Goal: Task Accomplishment & Management: Manage account settings

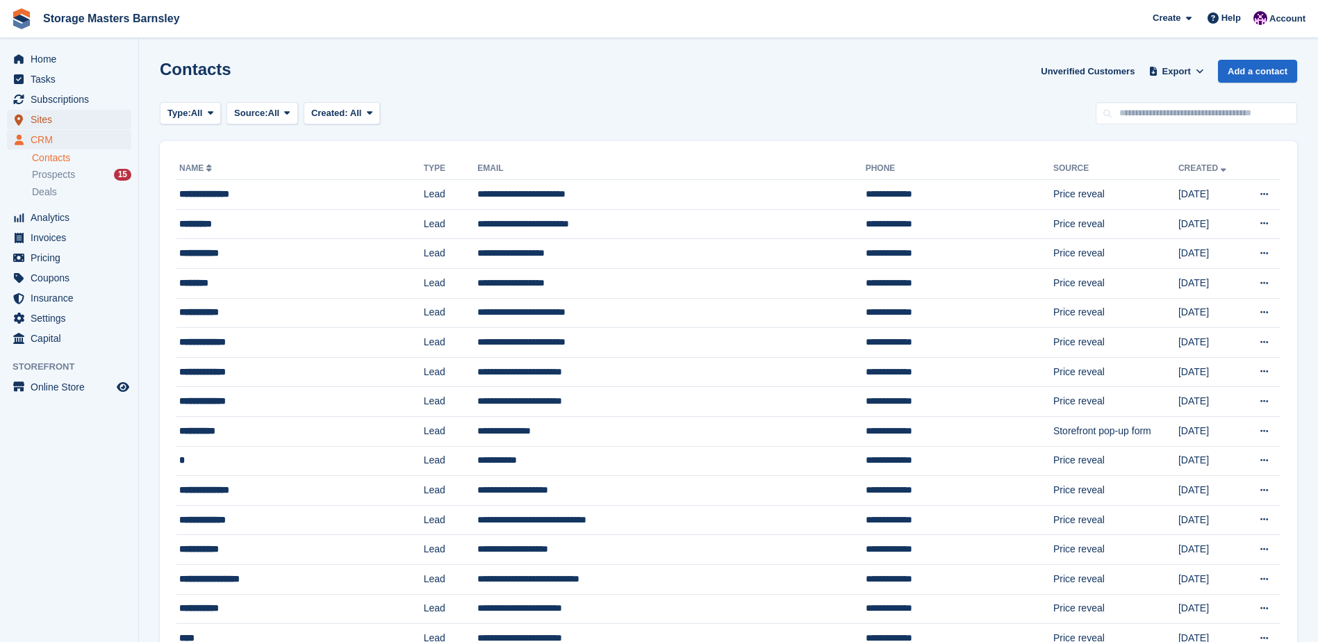
click at [40, 123] on span "Sites" at bounding box center [72, 119] width 83 height 19
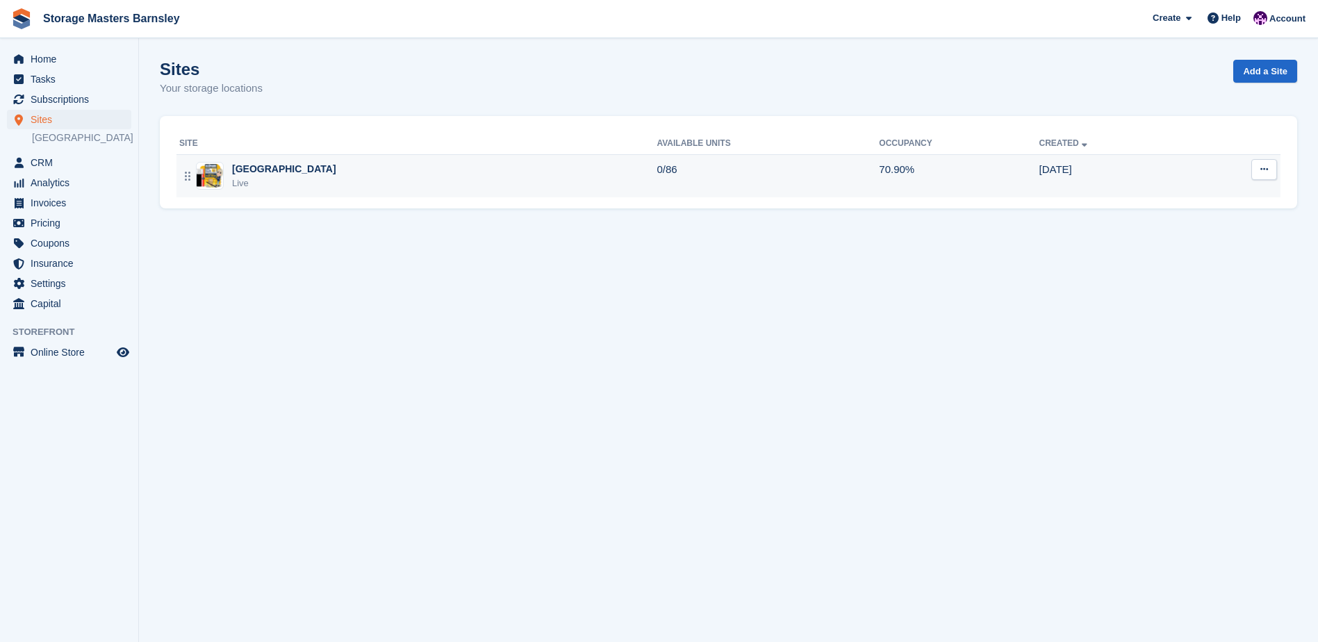
click at [736, 167] on td "0/86" at bounding box center [768, 175] width 222 height 43
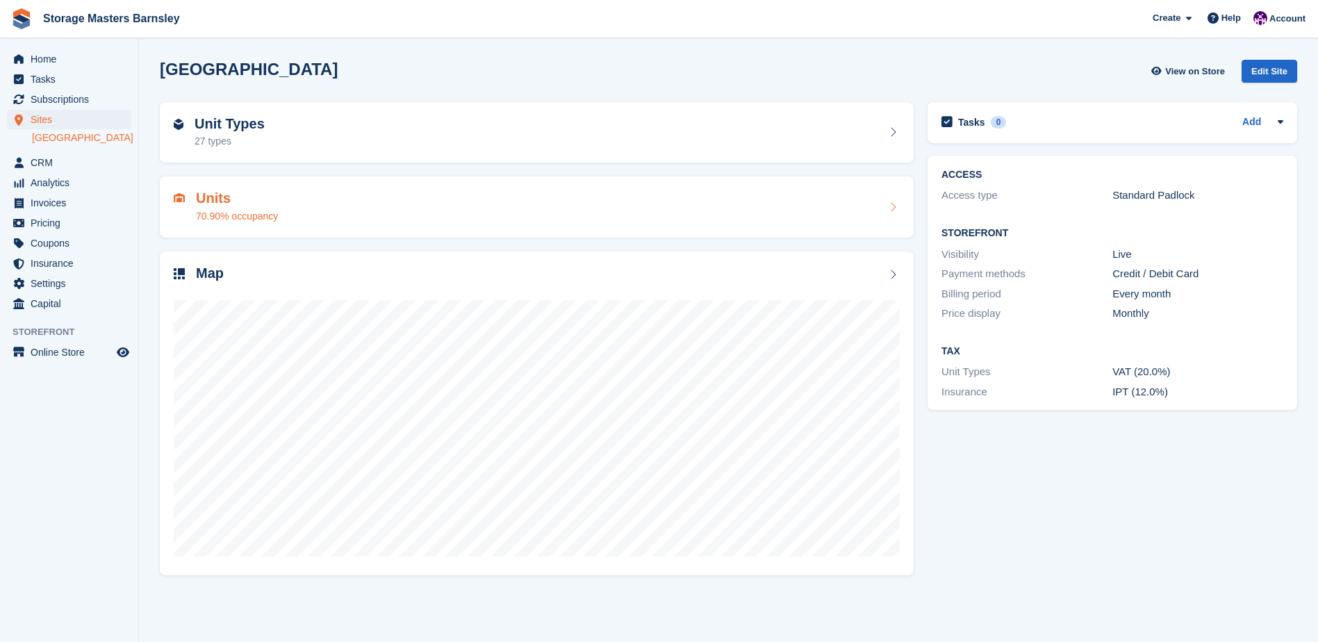
click at [850, 190] on div "Units 70.90% occupancy" at bounding box center [537, 206] width 726 height 33
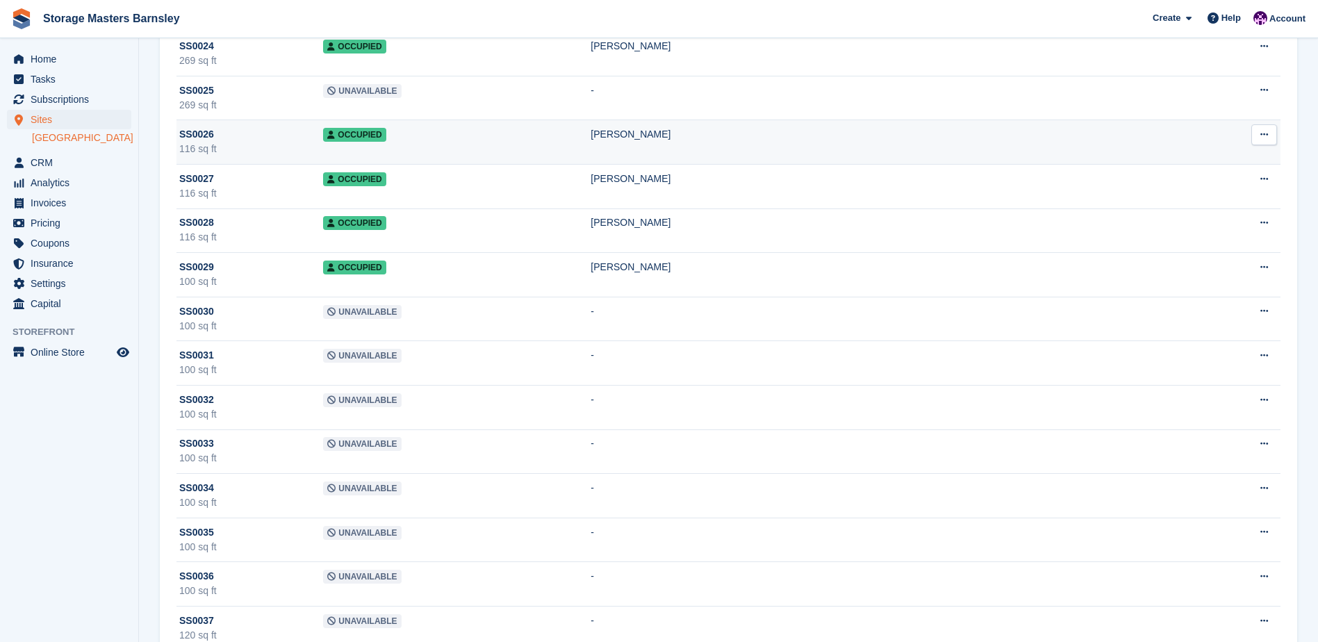
scroll to position [2154, 0]
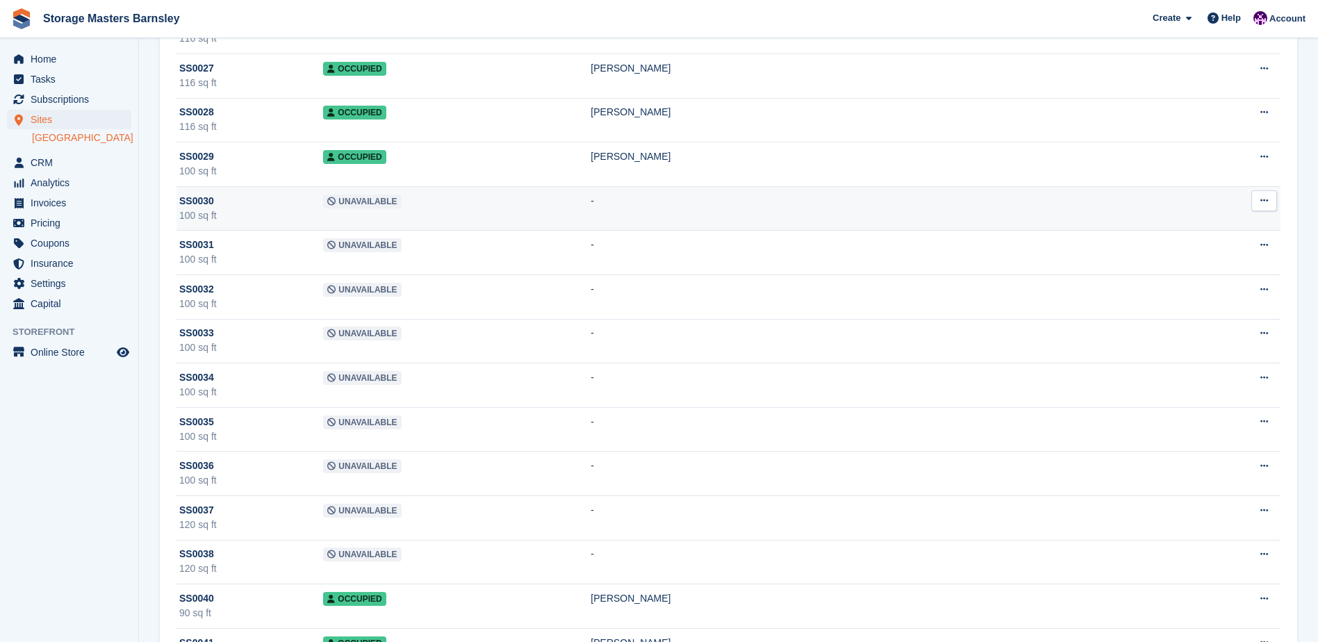
click at [753, 209] on td "-" at bounding box center [886, 208] width 590 height 44
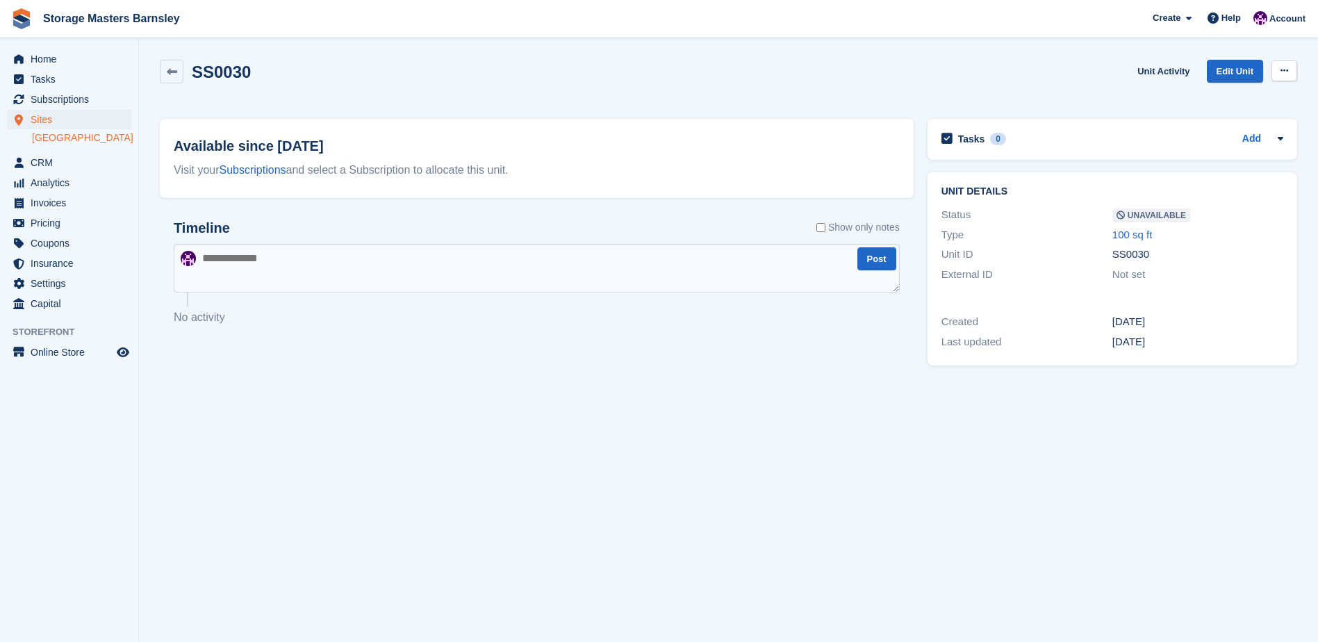
click at [1277, 75] on button at bounding box center [1285, 70] width 26 height 21
drag, startPoint x: 1241, startPoint y: 90, endPoint x: 1232, endPoint y: 92, distance: 8.6
click at [1238, 90] on p "Make Available" at bounding box center [1230, 98] width 121 height 18
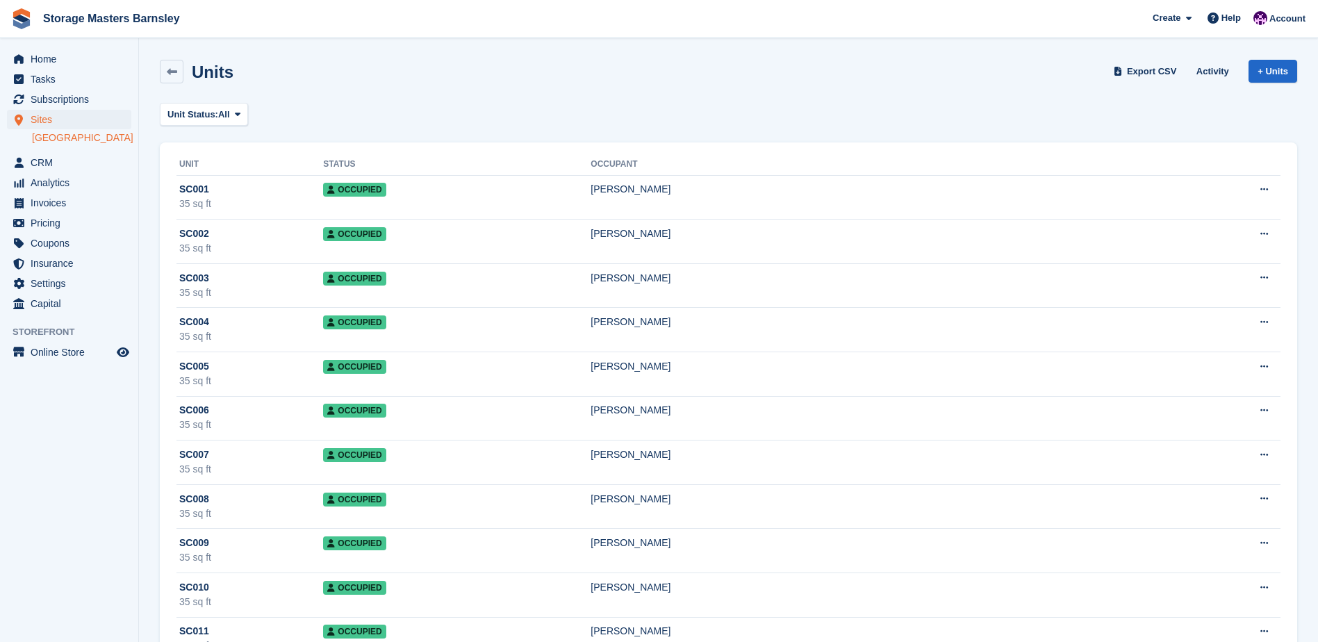
scroll to position [2154, 0]
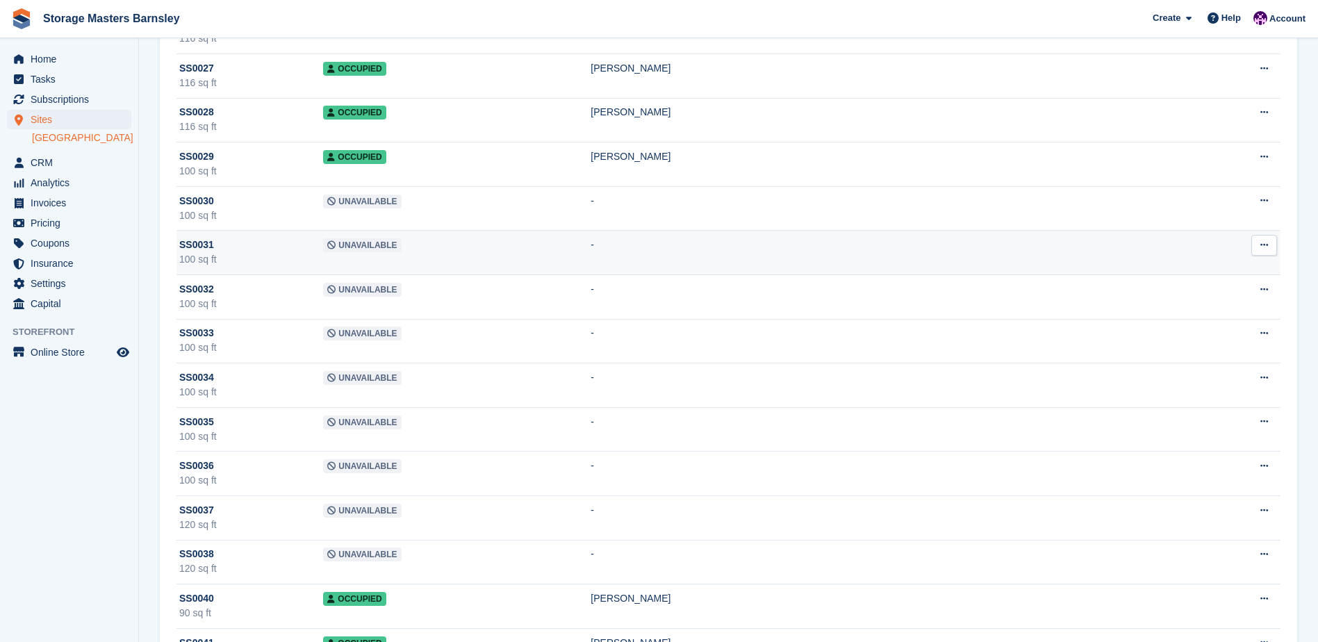
click at [558, 256] on td "Unavailable" at bounding box center [457, 253] width 268 height 44
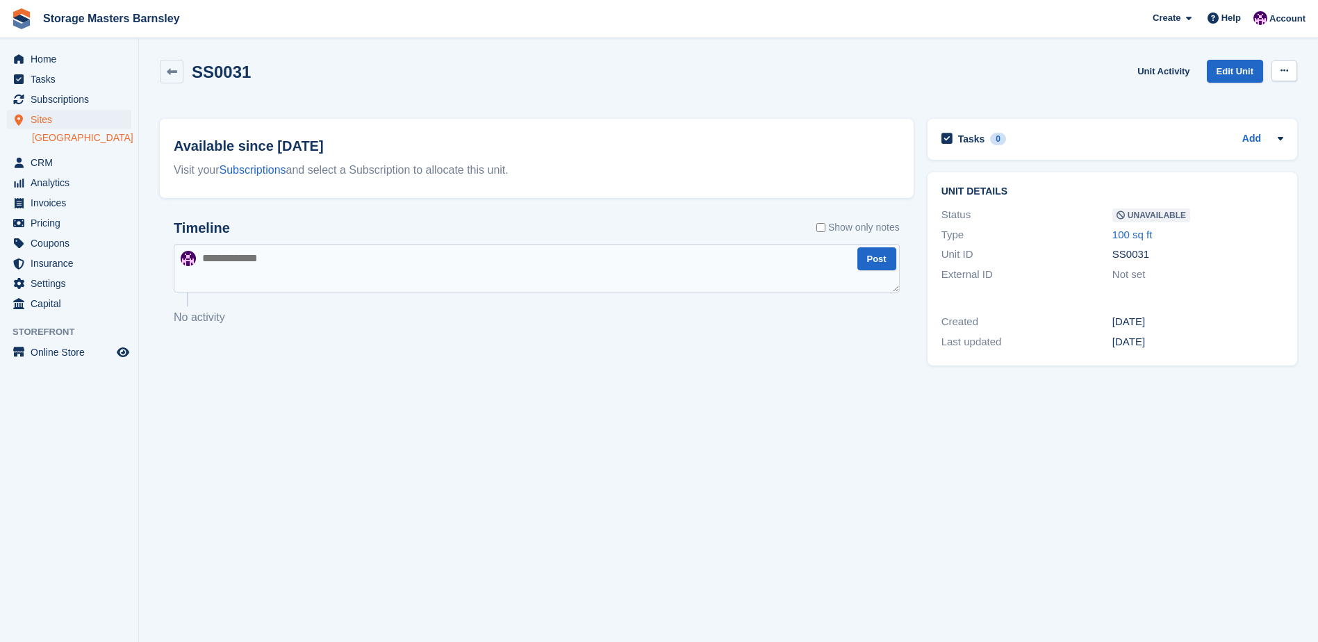
click at [1283, 64] on button at bounding box center [1285, 70] width 26 height 21
click at [1202, 99] on p "Make Available" at bounding box center [1230, 98] width 121 height 18
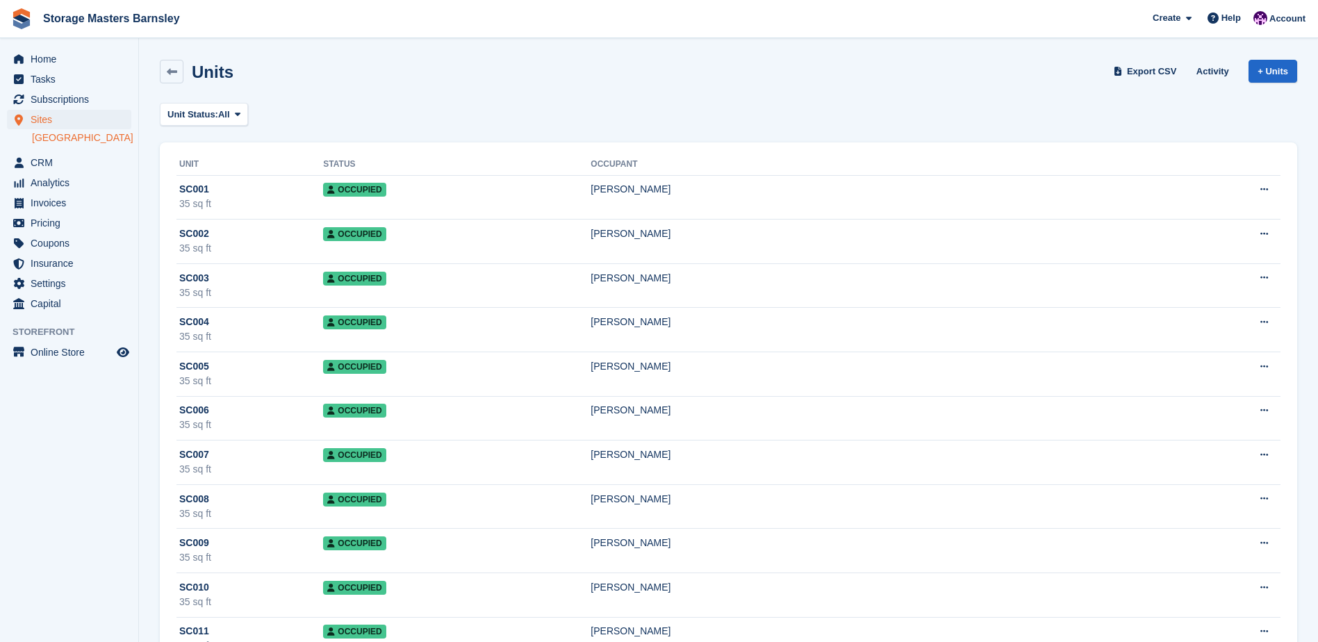
scroll to position [2154, 0]
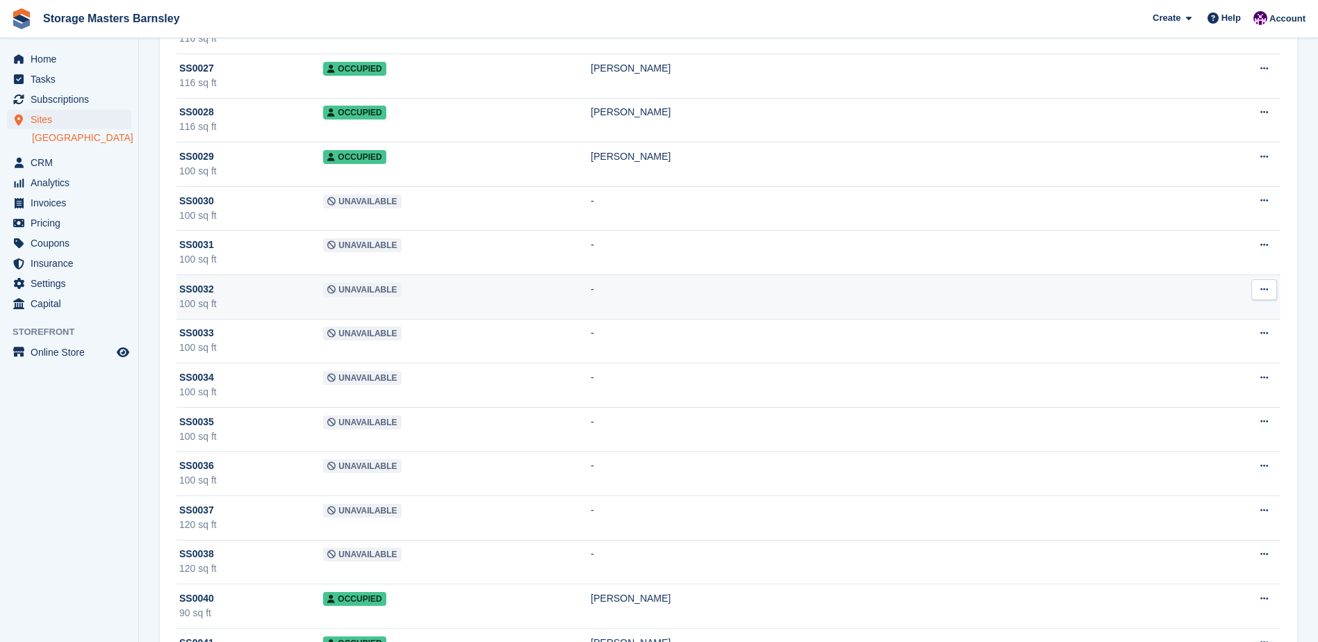
click at [544, 302] on td "Unavailable" at bounding box center [457, 297] width 268 height 44
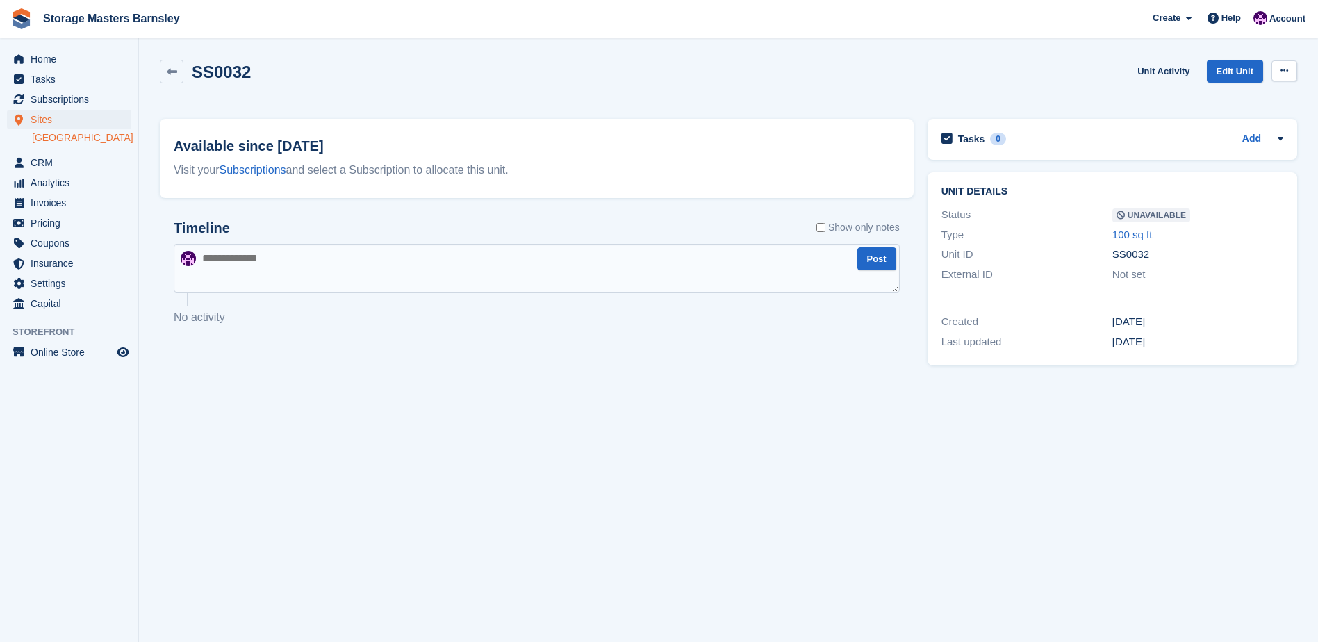
click at [1281, 73] on icon at bounding box center [1285, 70] width 8 height 9
click at [1212, 96] on p "Make Available" at bounding box center [1230, 98] width 121 height 18
click at [173, 70] on icon at bounding box center [172, 72] width 10 height 10
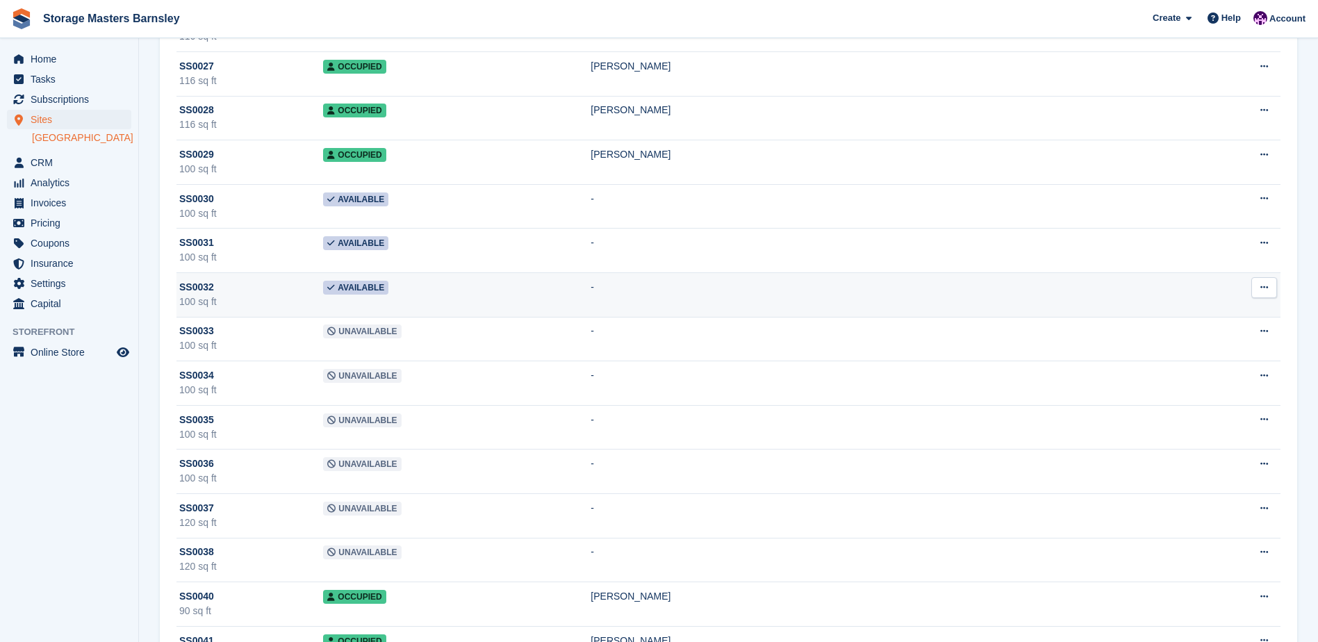
scroll to position [2154, 0]
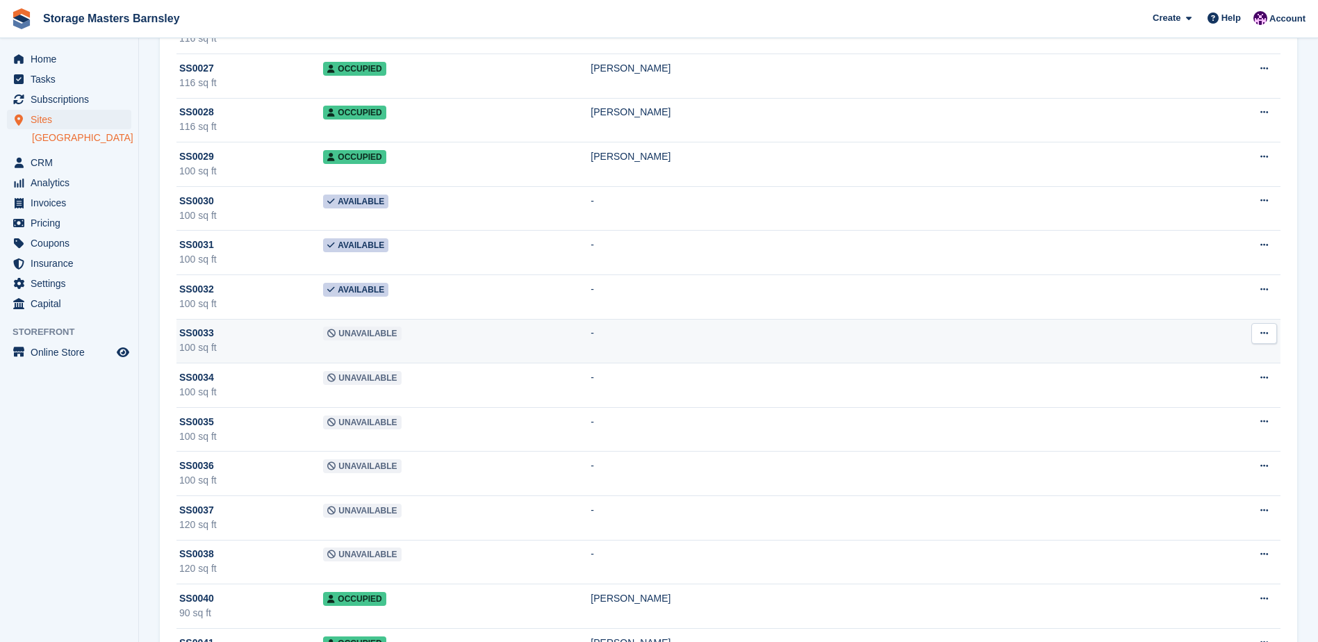
click at [476, 334] on td "Unavailable" at bounding box center [457, 341] width 268 height 44
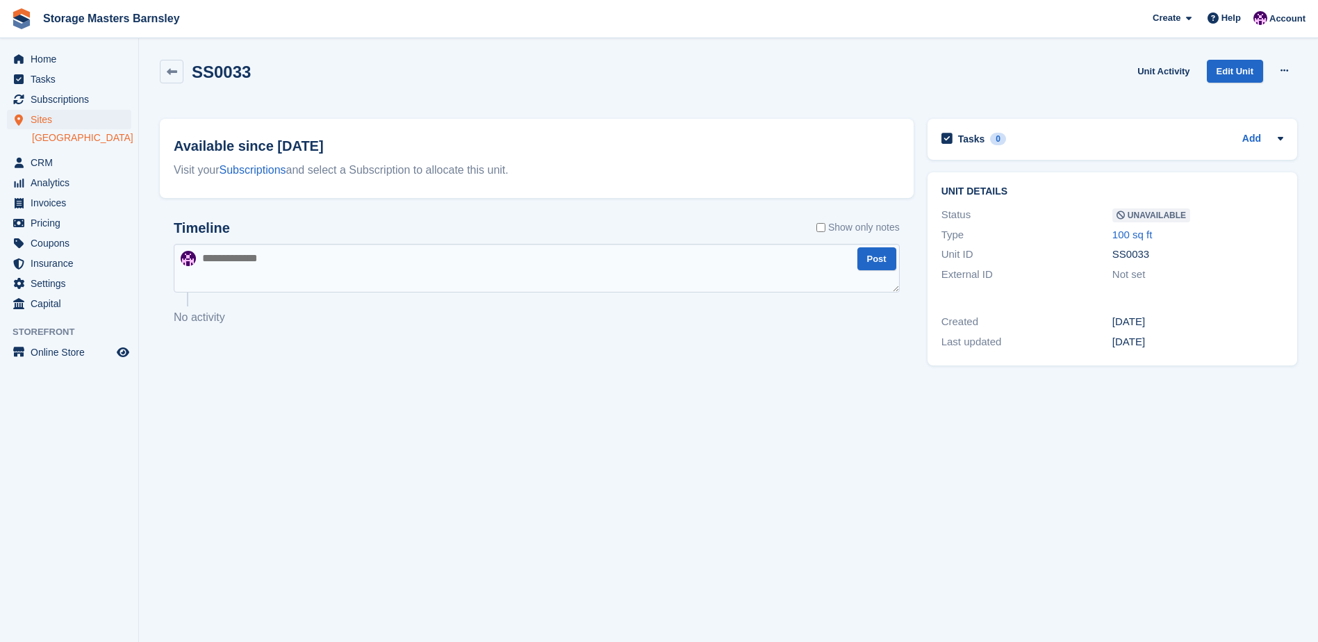
click at [1298, 69] on div "SS0033 Unit Activity Edit Unit Make Available Delete unit" at bounding box center [729, 82] width 1152 height 59
click at [1289, 72] on button at bounding box center [1285, 70] width 26 height 21
click at [1250, 95] on p "Make Available" at bounding box center [1230, 98] width 121 height 18
drag, startPoint x: 167, startPoint y: 67, endPoint x: 213, endPoint y: 126, distance: 74.8
click at [168, 67] on icon at bounding box center [172, 72] width 10 height 10
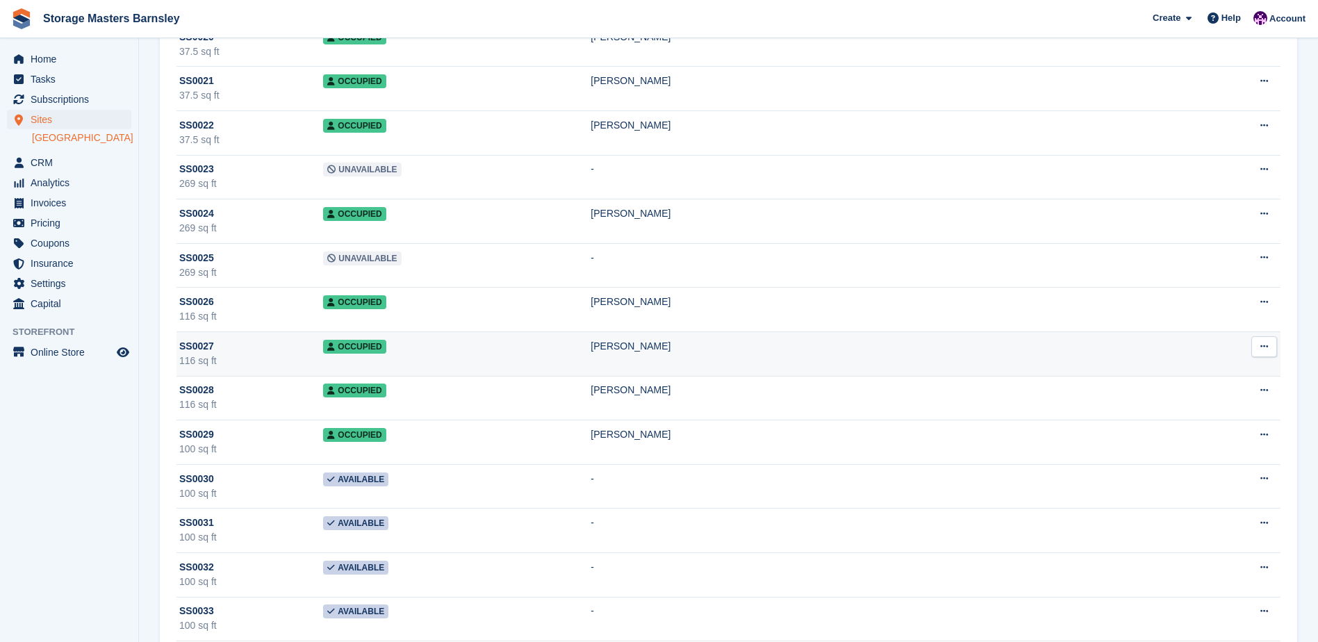
scroll to position [2224, 0]
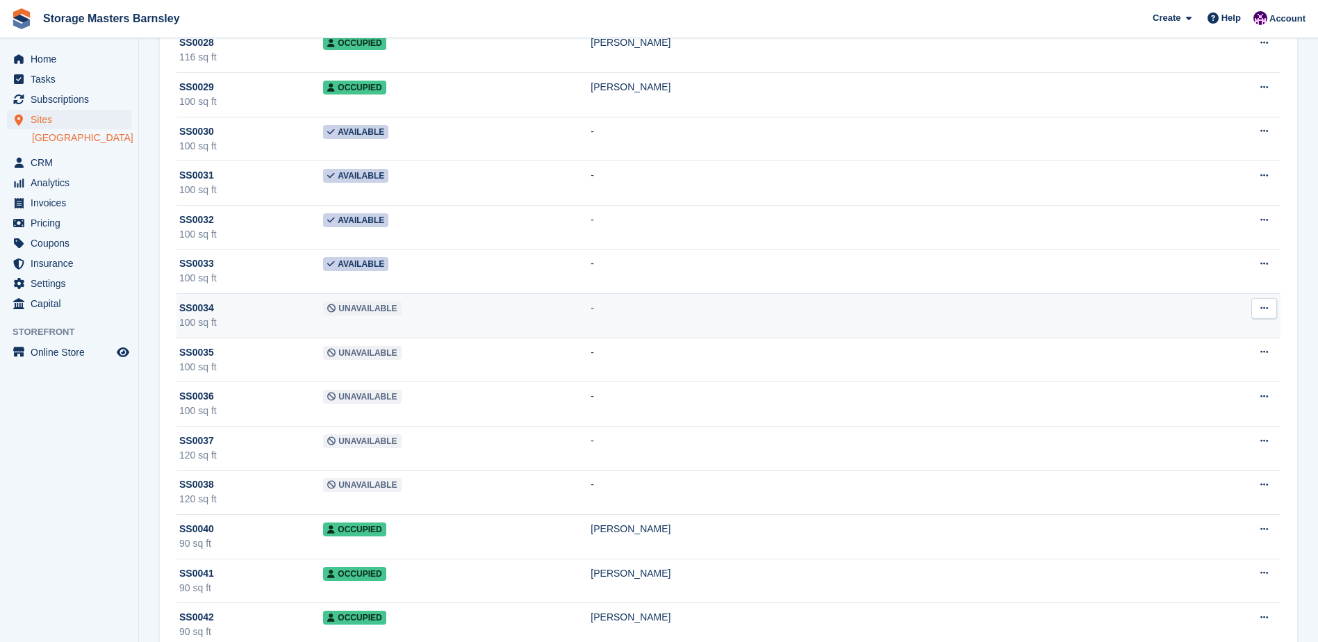
click at [493, 313] on td "Unavailable" at bounding box center [457, 316] width 268 height 44
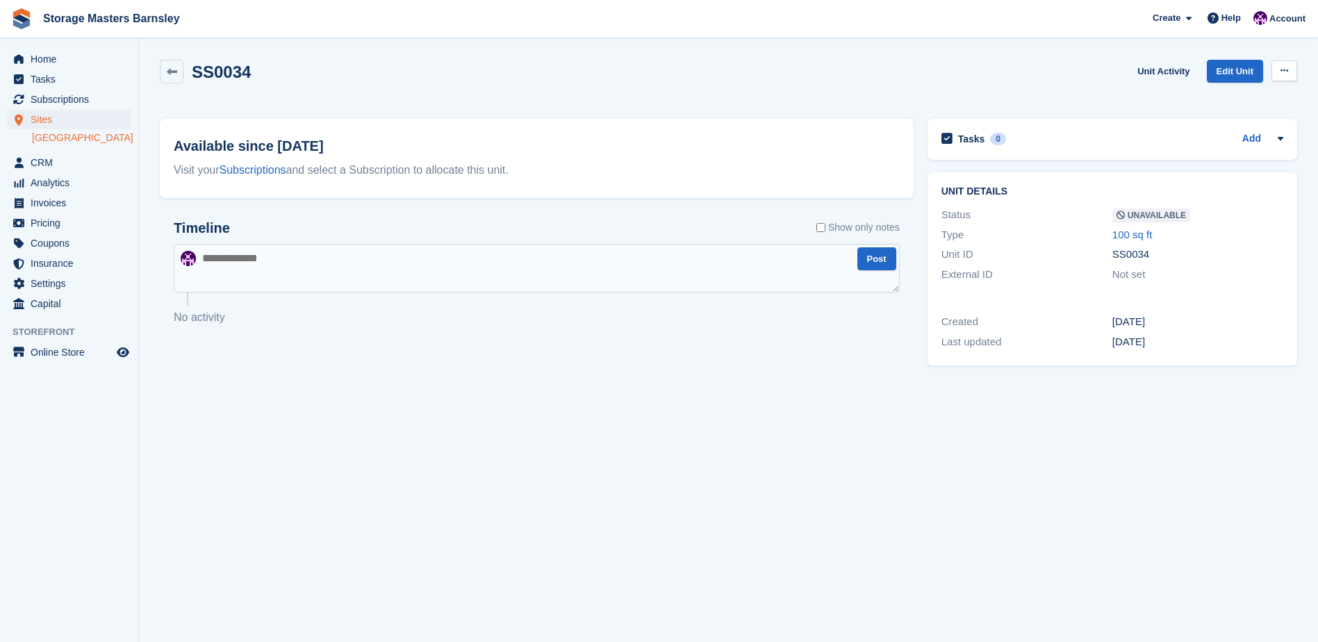
click at [1286, 76] on button at bounding box center [1285, 70] width 26 height 21
click at [1209, 98] on p "Make Available" at bounding box center [1230, 98] width 121 height 18
click at [167, 81] on link at bounding box center [172, 72] width 24 height 24
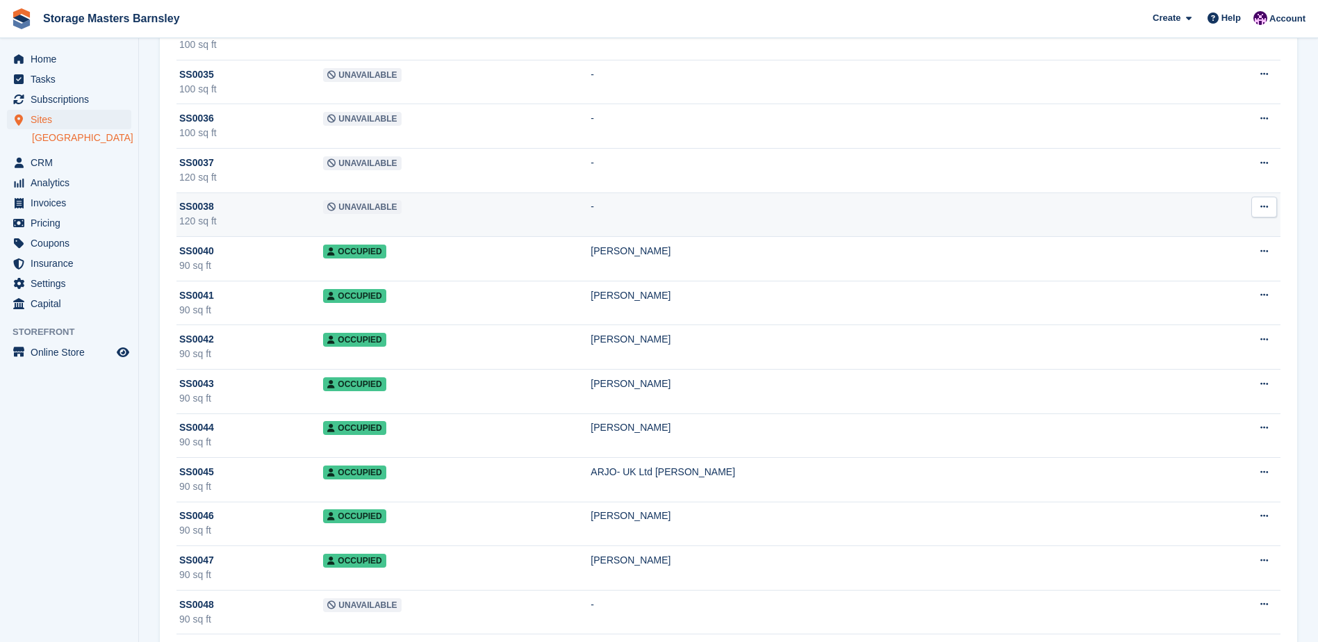
scroll to position [2224, 0]
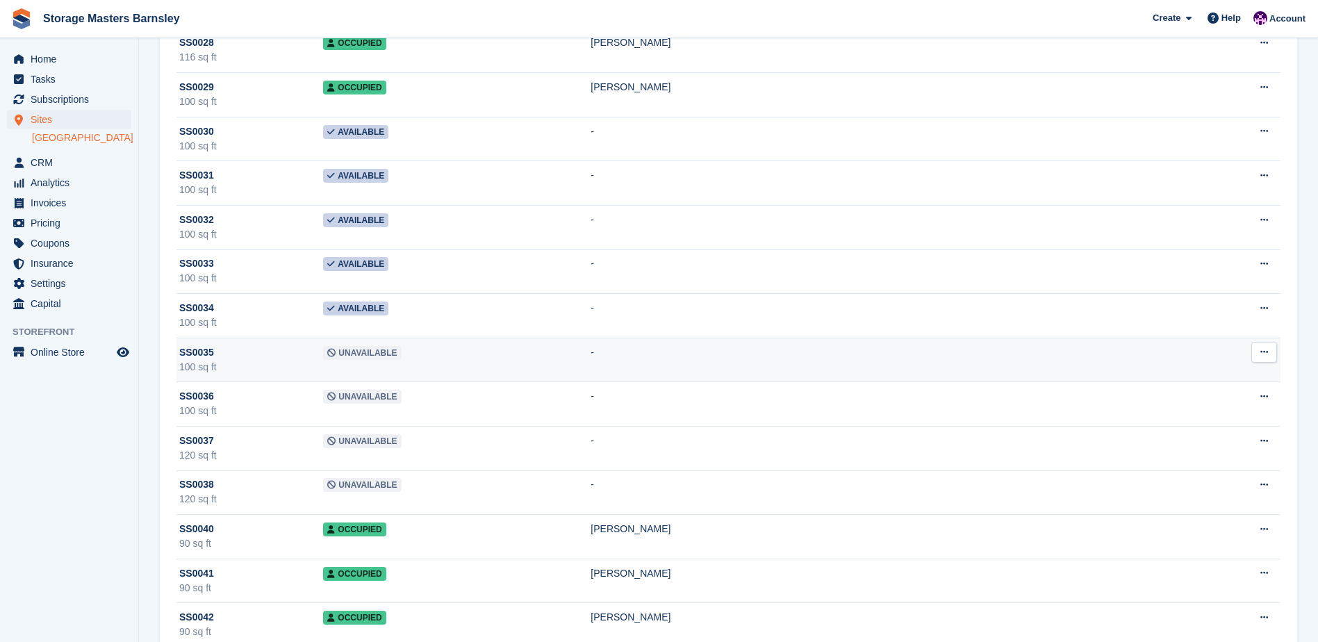
click at [500, 361] on td "Unavailable" at bounding box center [457, 360] width 268 height 44
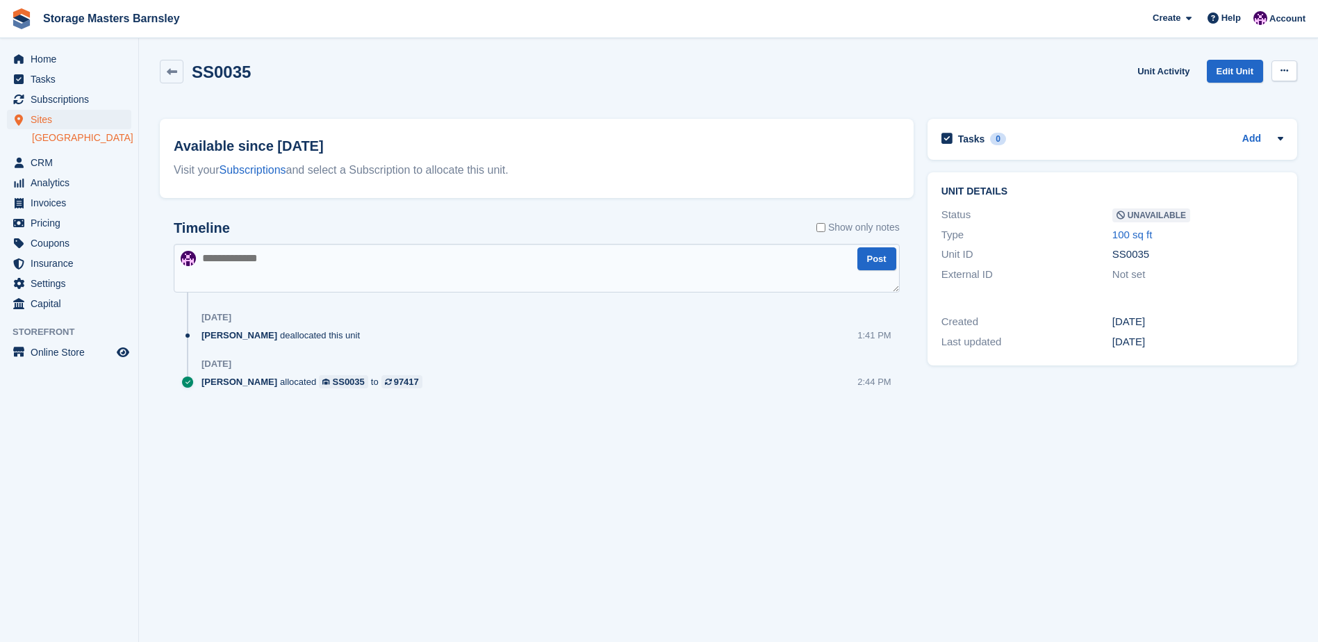
click at [1288, 69] on icon at bounding box center [1285, 70] width 8 height 9
click at [1254, 100] on p "Make Available" at bounding box center [1230, 98] width 121 height 18
click at [174, 83] on link at bounding box center [172, 72] width 24 height 24
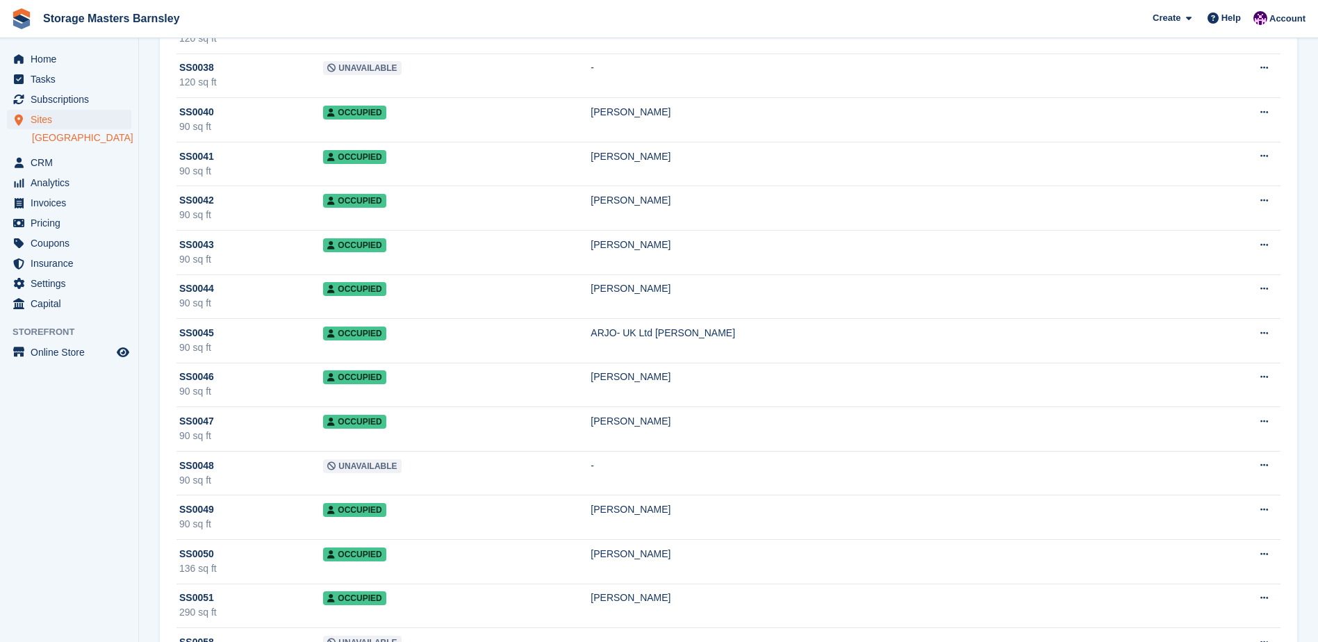
scroll to position [2502, 0]
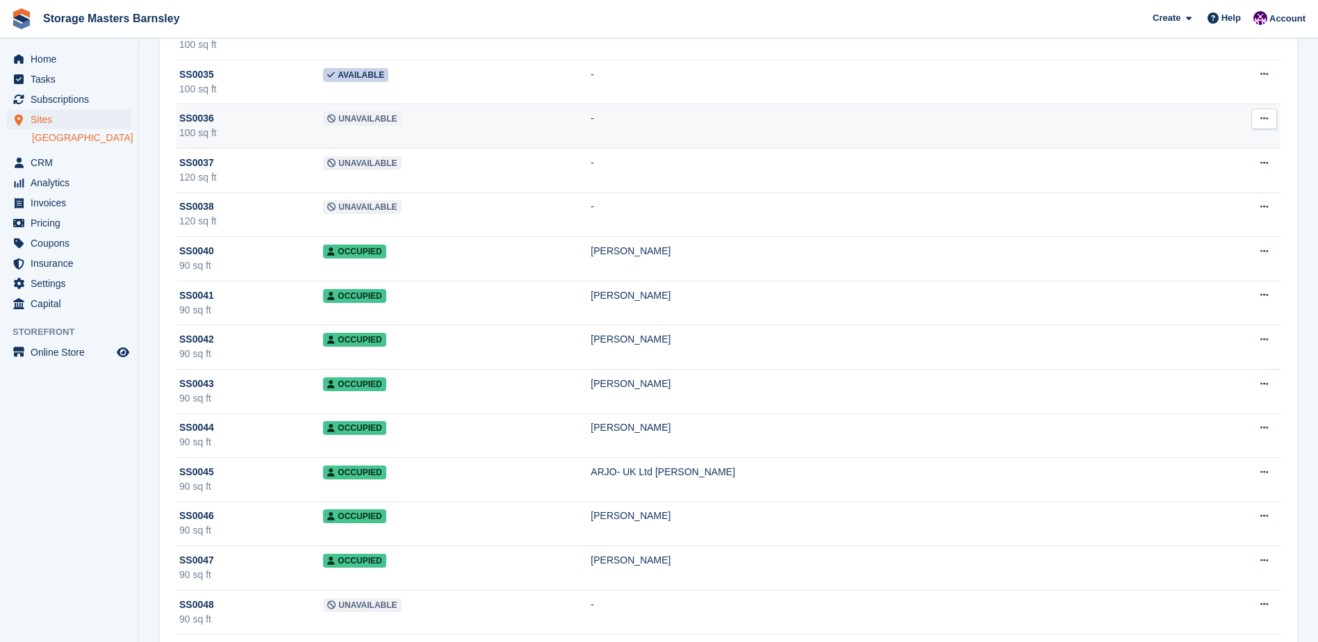
click at [436, 115] on td "Unavailable" at bounding box center [457, 126] width 268 height 44
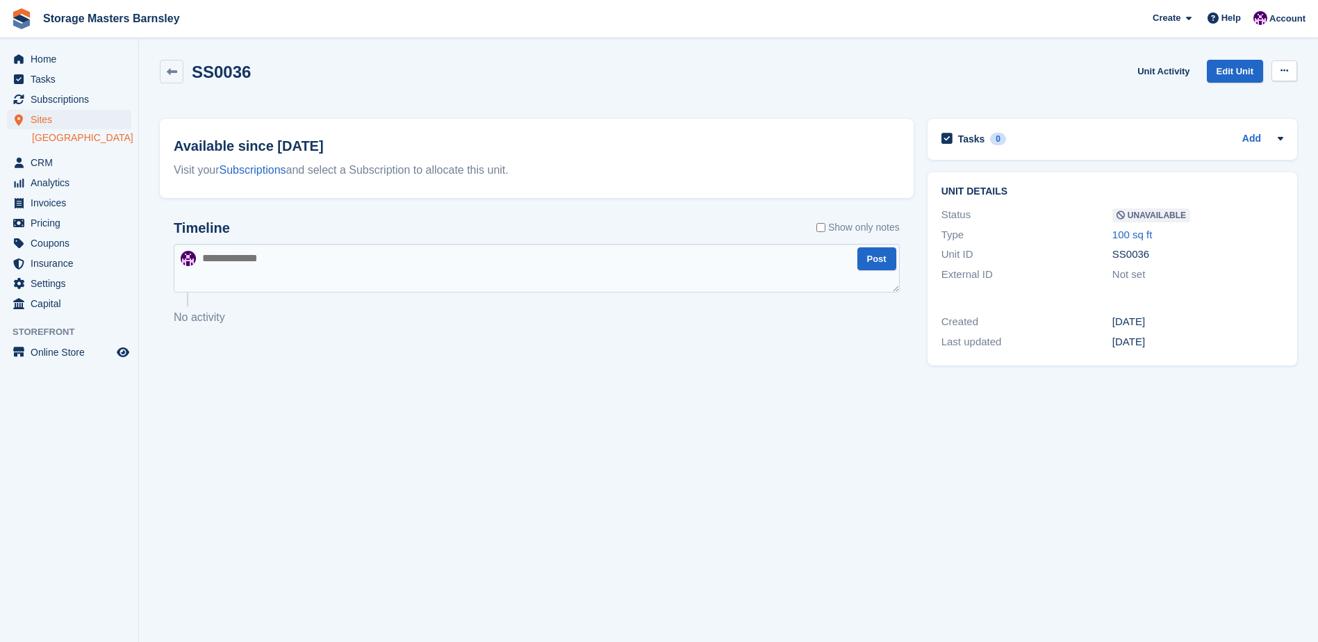
click at [1281, 74] on icon at bounding box center [1285, 70] width 8 height 9
click at [1208, 99] on p "Make Available" at bounding box center [1230, 98] width 121 height 18
click at [167, 65] on link at bounding box center [172, 72] width 24 height 24
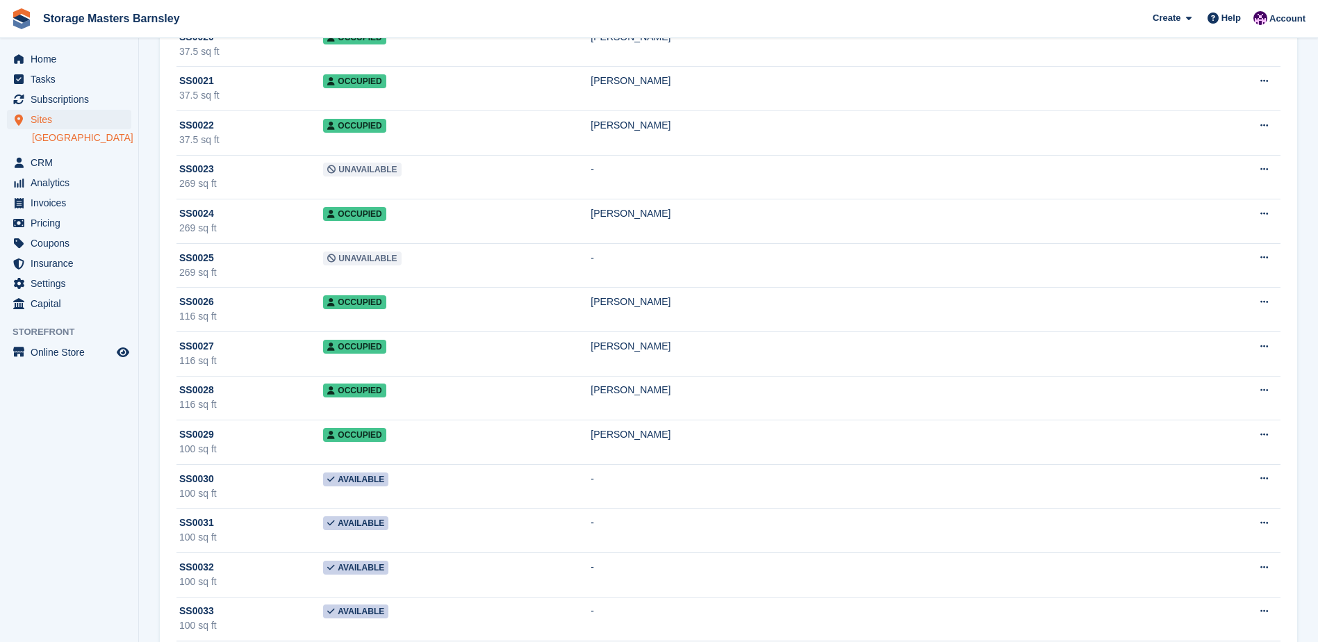
scroll to position [2293, 0]
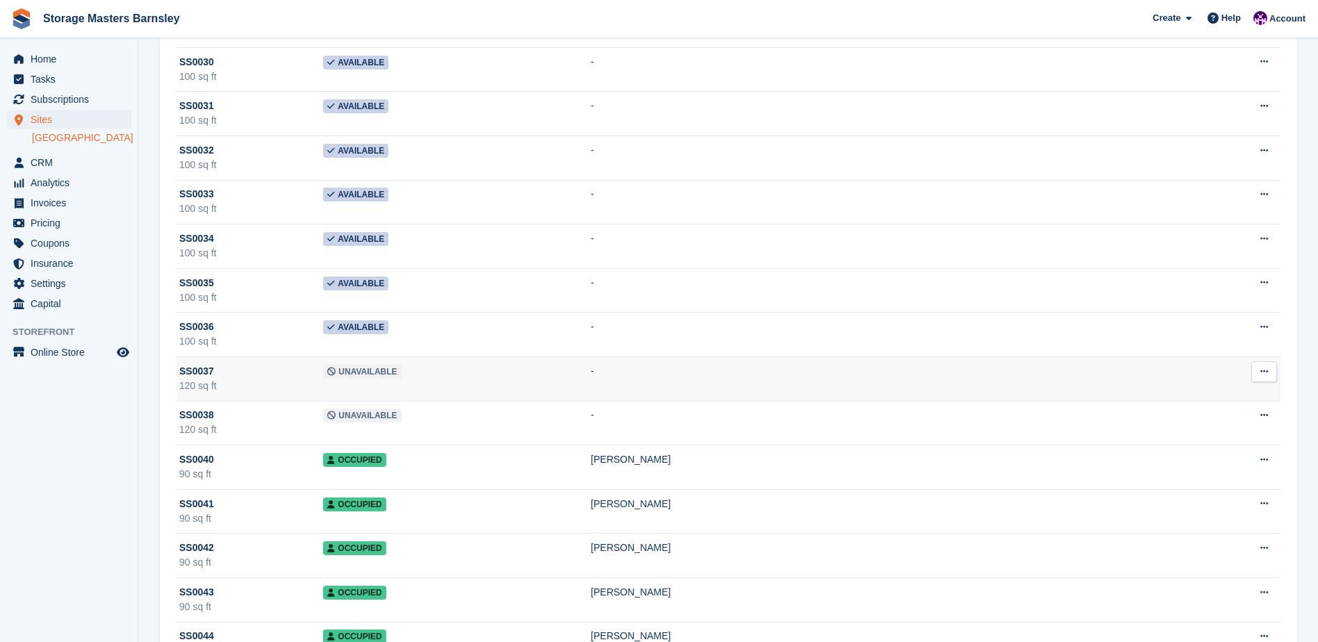
click at [507, 370] on td "Unavailable" at bounding box center [457, 379] width 268 height 44
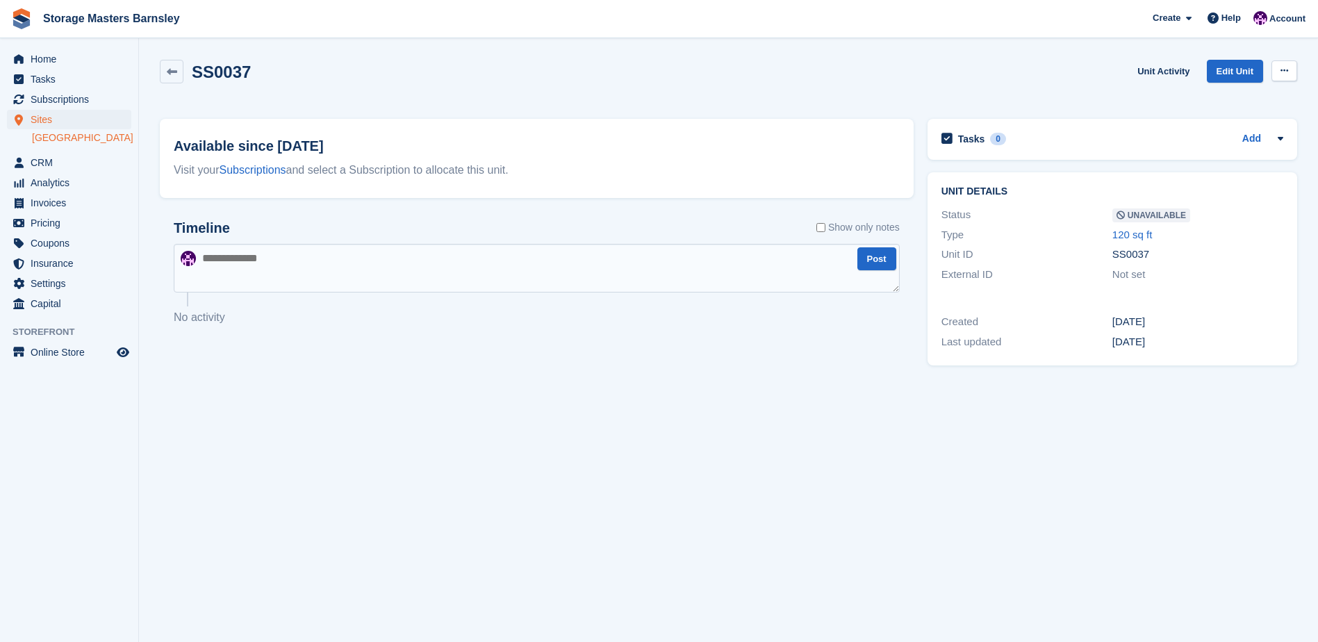
click at [1295, 76] on button at bounding box center [1285, 70] width 26 height 21
click at [1220, 95] on p "Make Available" at bounding box center [1230, 98] width 121 height 18
click at [171, 67] on icon at bounding box center [172, 72] width 10 height 10
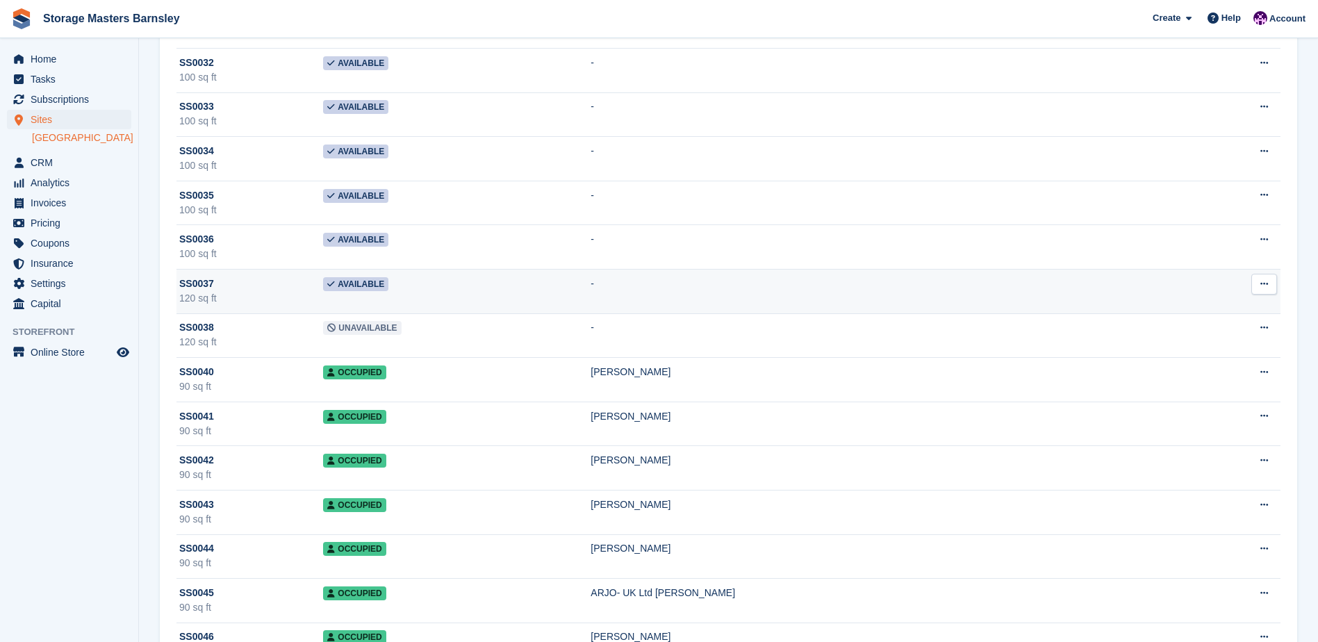
scroll to position [2432, 0]
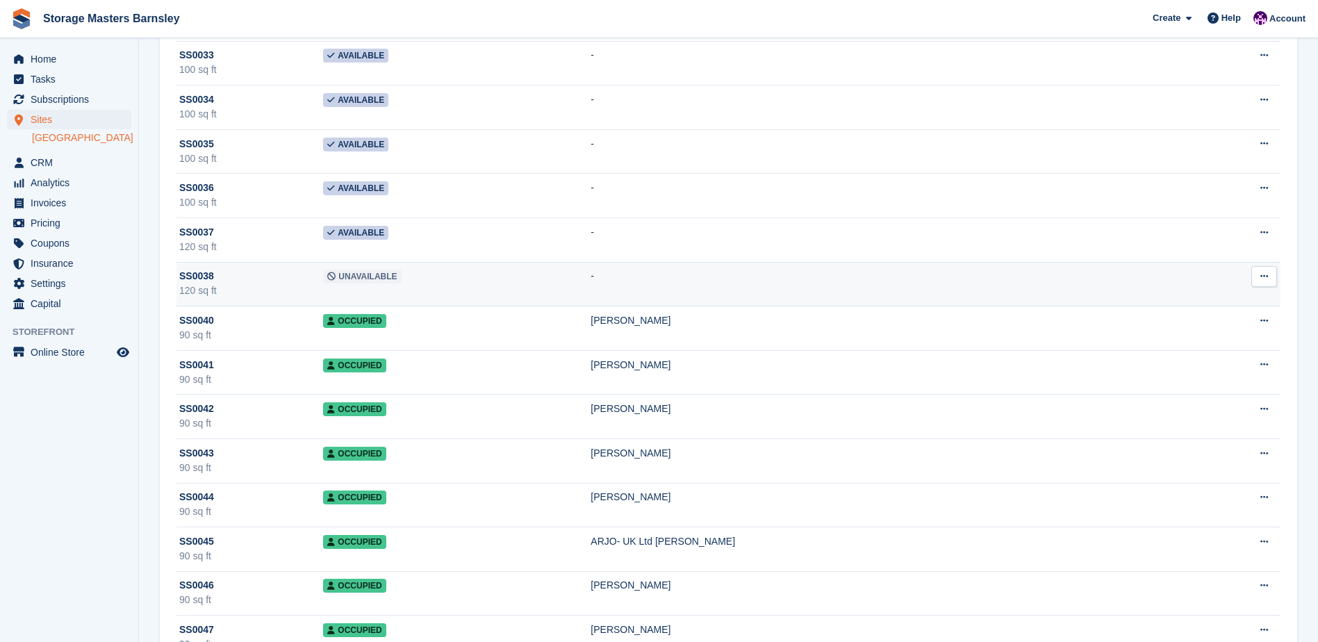
click at [462, 273] on td "Unavailable" at bounding box center [457, 284] width 268 height 44
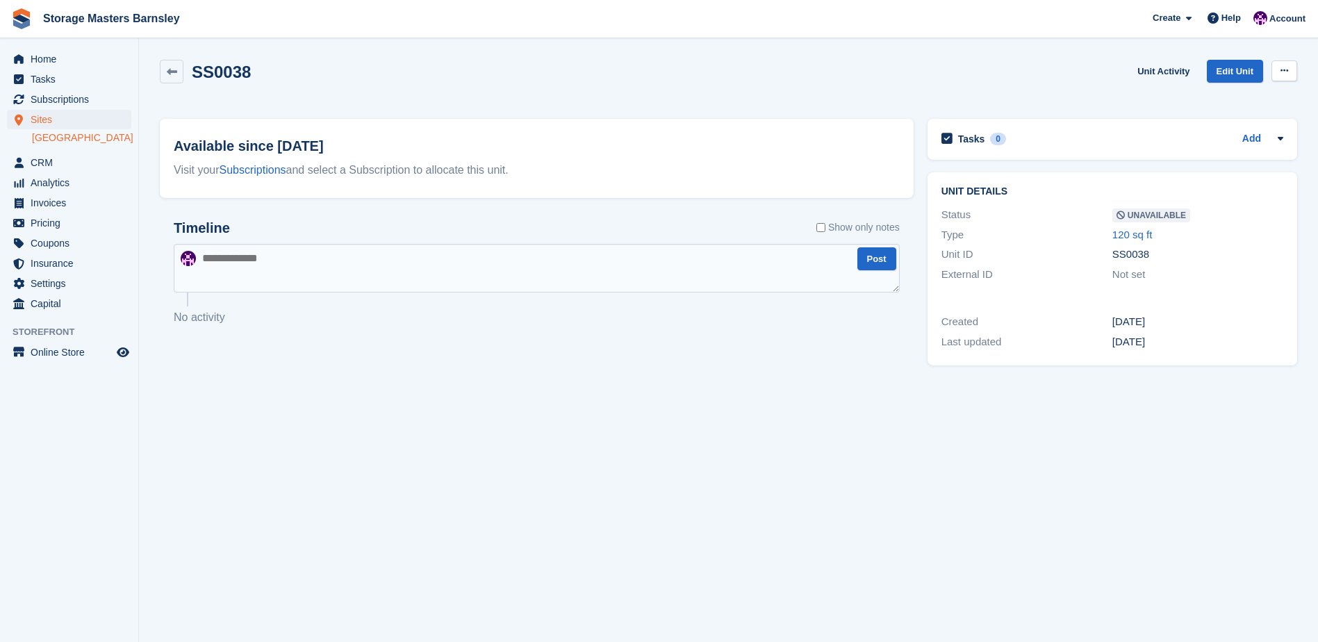
click at [1296, 73] on button at bounding box center [1285, 70] width 26 height 21
click at [1256, 92] on p "Make Available" at bounding box center [1230, 98] width 121 height 18
click at [178, 75] on link at bounding box center [172, 72] width 24 height 24
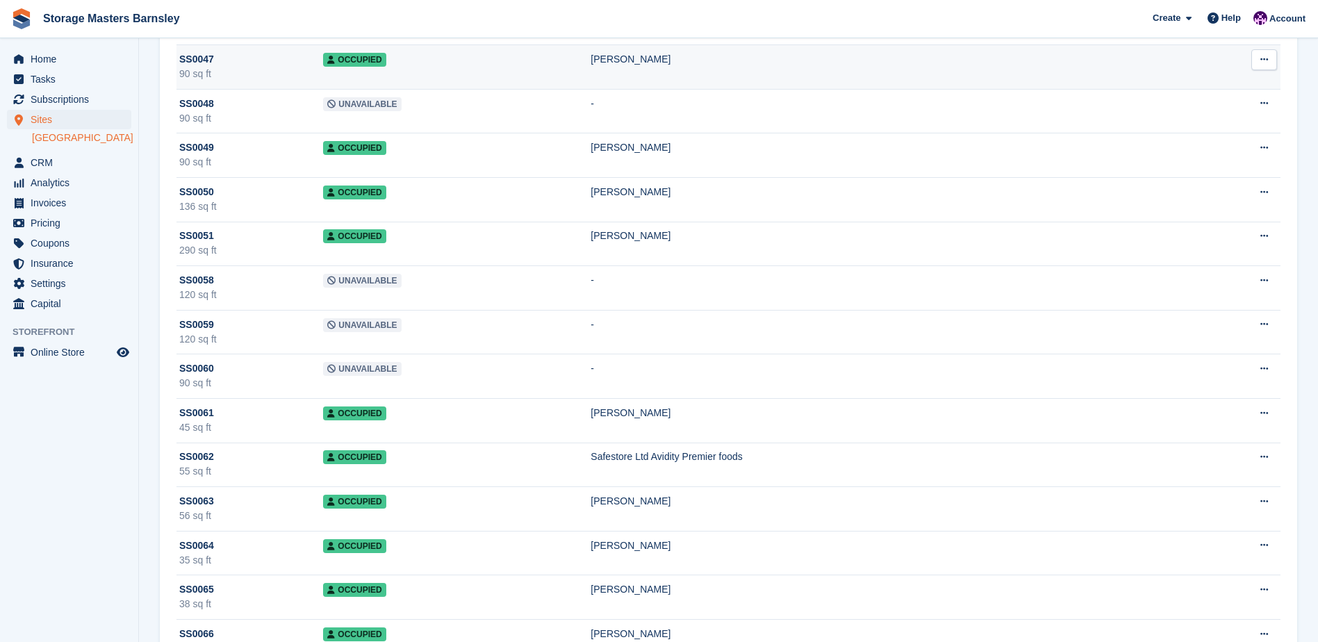
scroll to position [3127, 0]
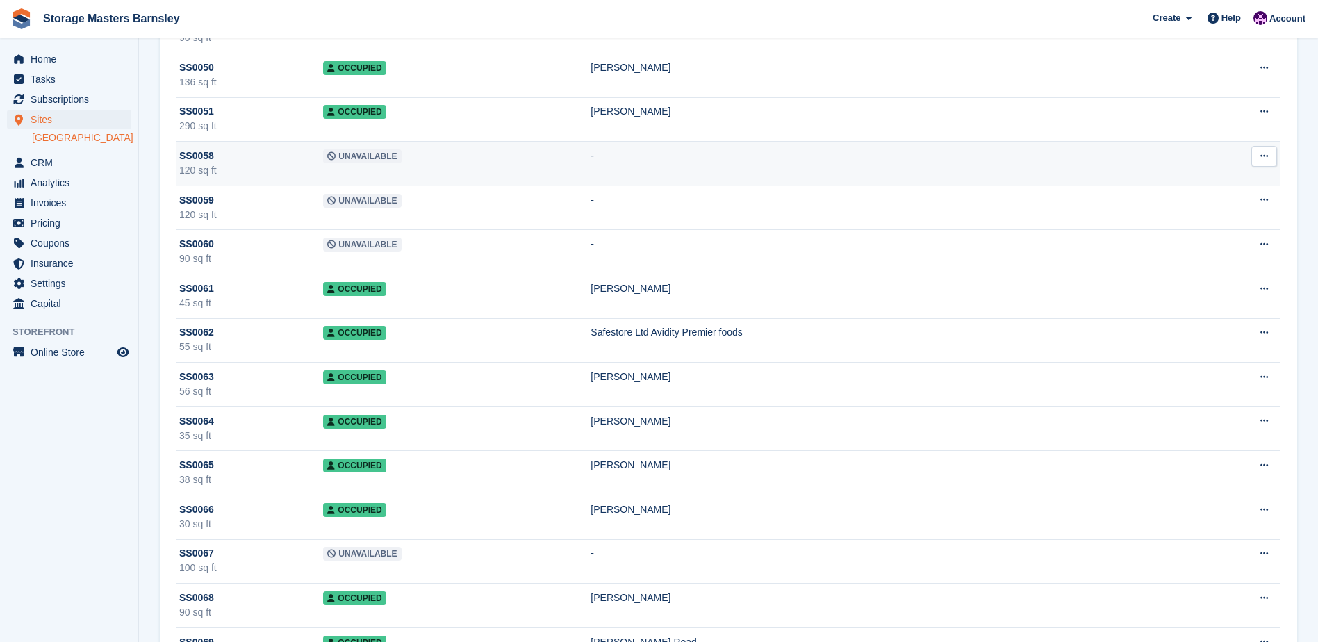
click at [524, 164] on td "Unavailable" at bounding box center [457, 164] width 268 height 44
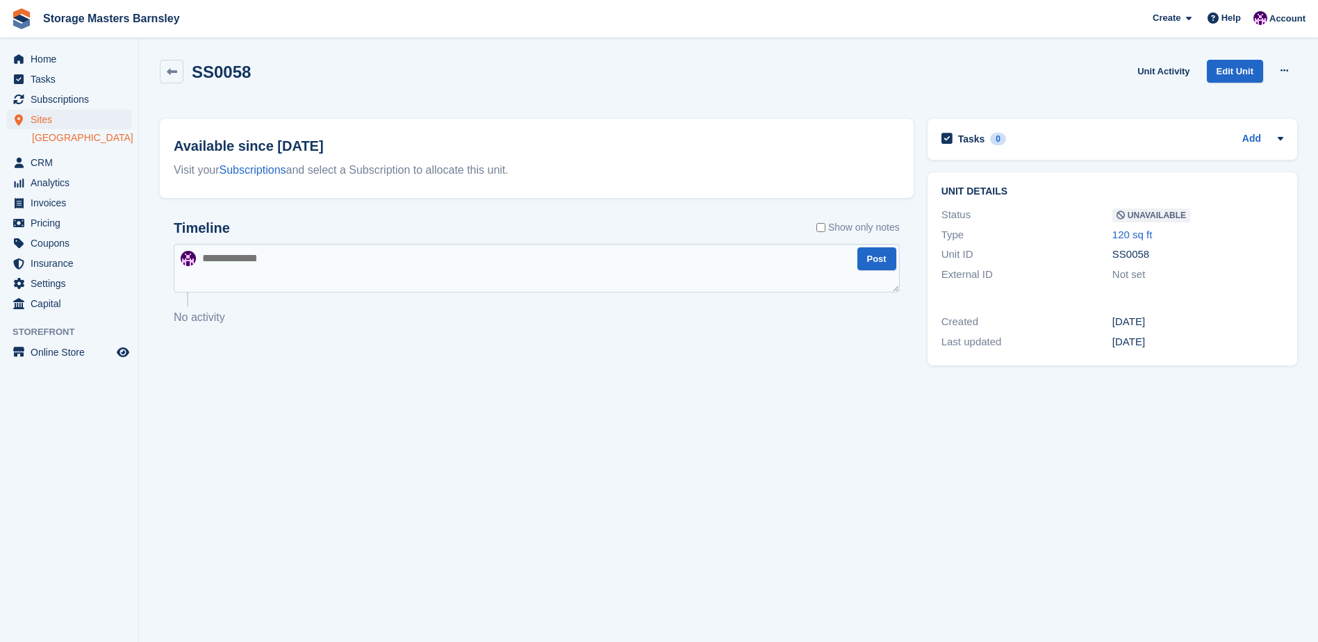
click at [1300, 65] on div "SS0058 Unit Activity Edit Unit Make Available Delete unit" at bounding box center [729, 82] width 1152 height 59
click at [1295, 69] on button at bounding box center [1285, 70] width 26 height 21
click at [1259, 91] on p "Make Available" at bounding box center [1230, 98] width 121 height 18
click at [170, 72] on icon at bounding box center [172, 72] width 10 height 10
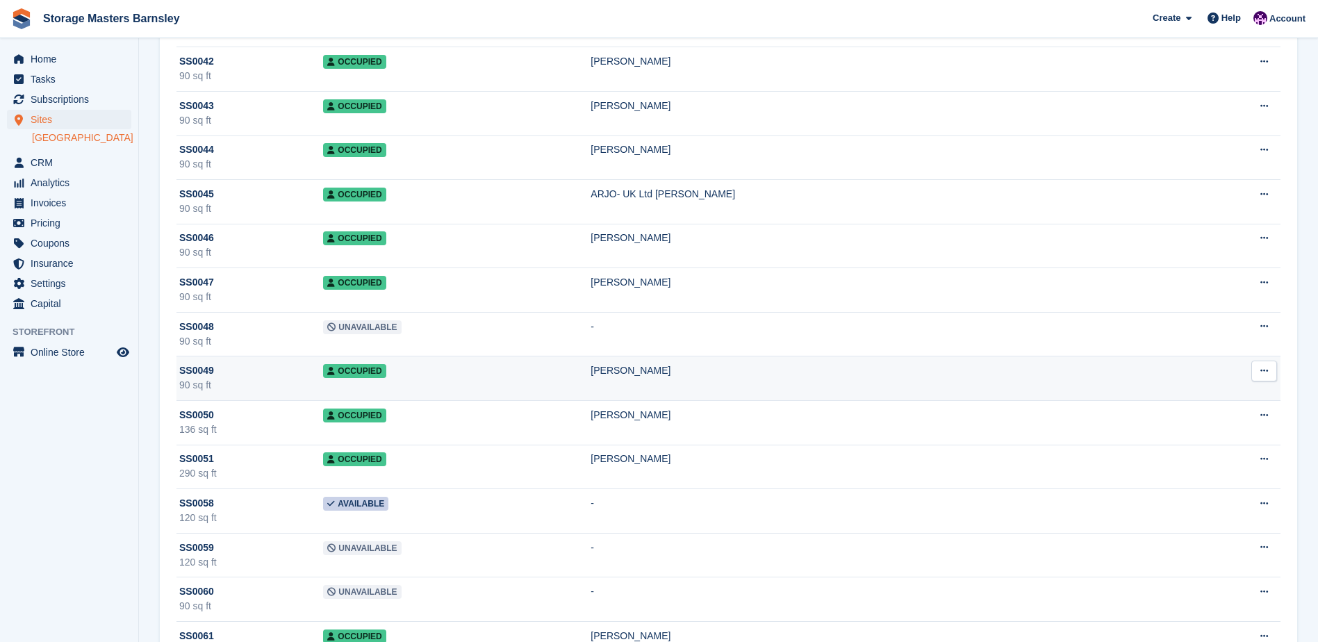
scroll to position [2919, 0]
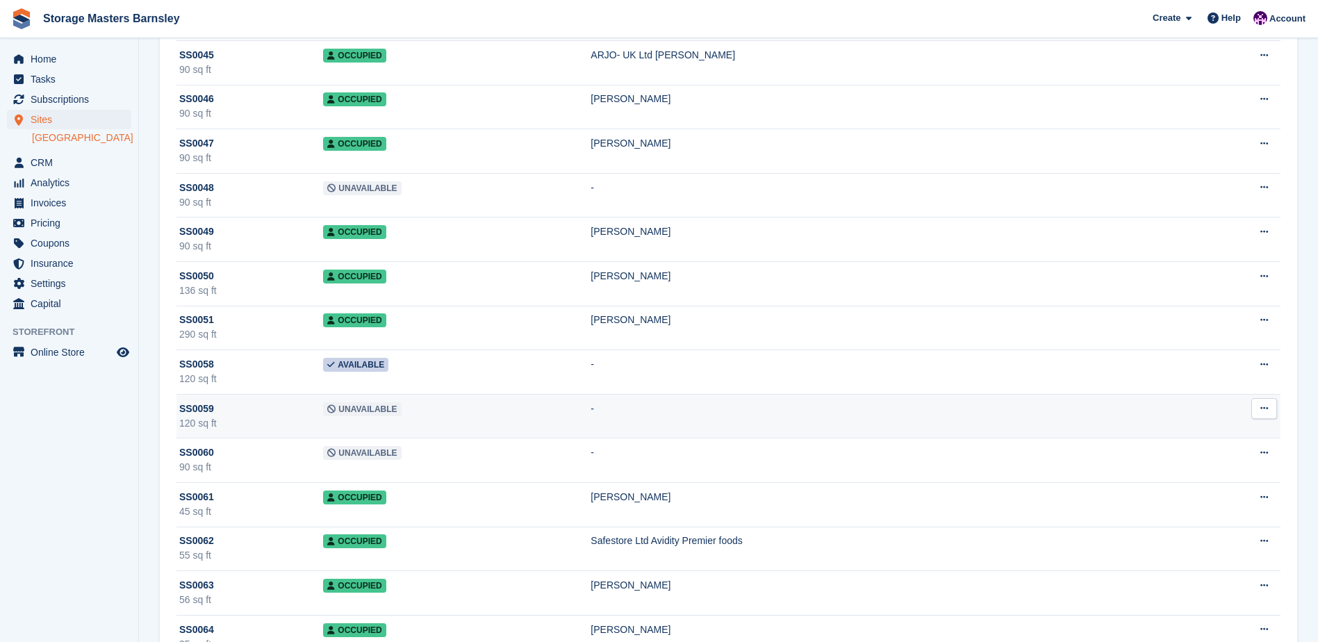
click at [548, 409] on td "Unavailable" at bounding box center [457, 416] width 268 height 44
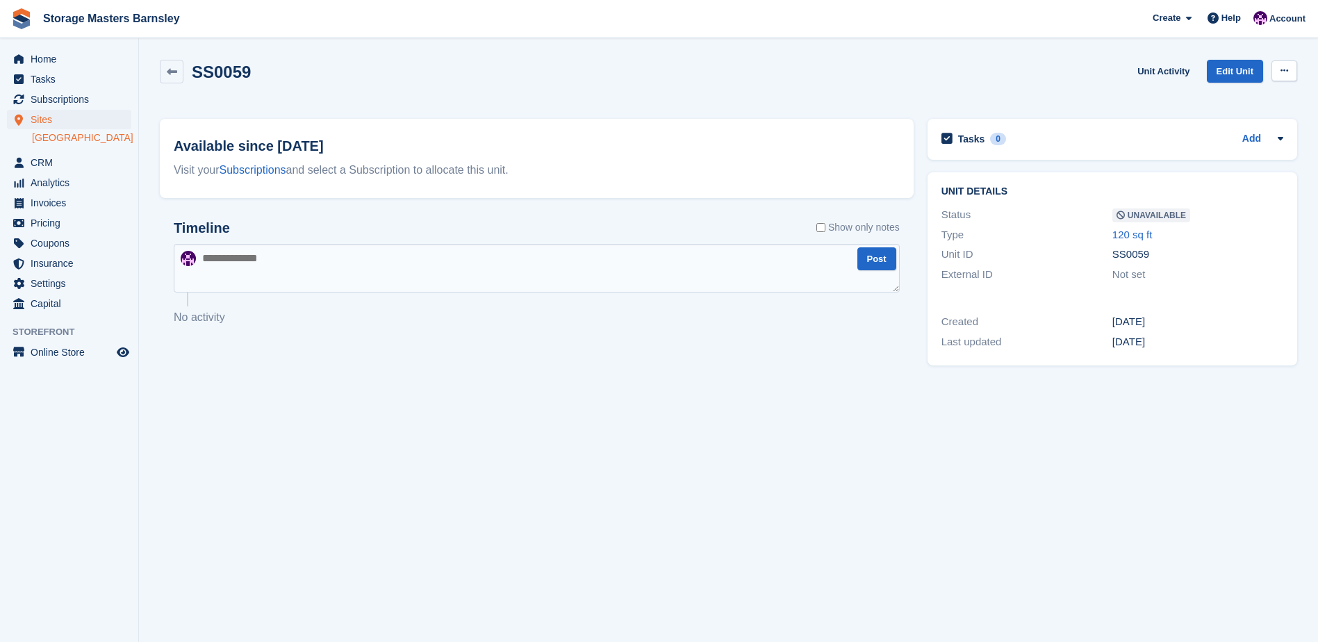
click at [1281, 67] on icon at bounding box center [1285, 70] width 8 height 9
click at [1241, 92] on p "Make Available" at bounding box center [1230, 98] width 121 height 18
click at [49, 172] on span "CRM" at bounding box center [72, 162] width 83 height 19
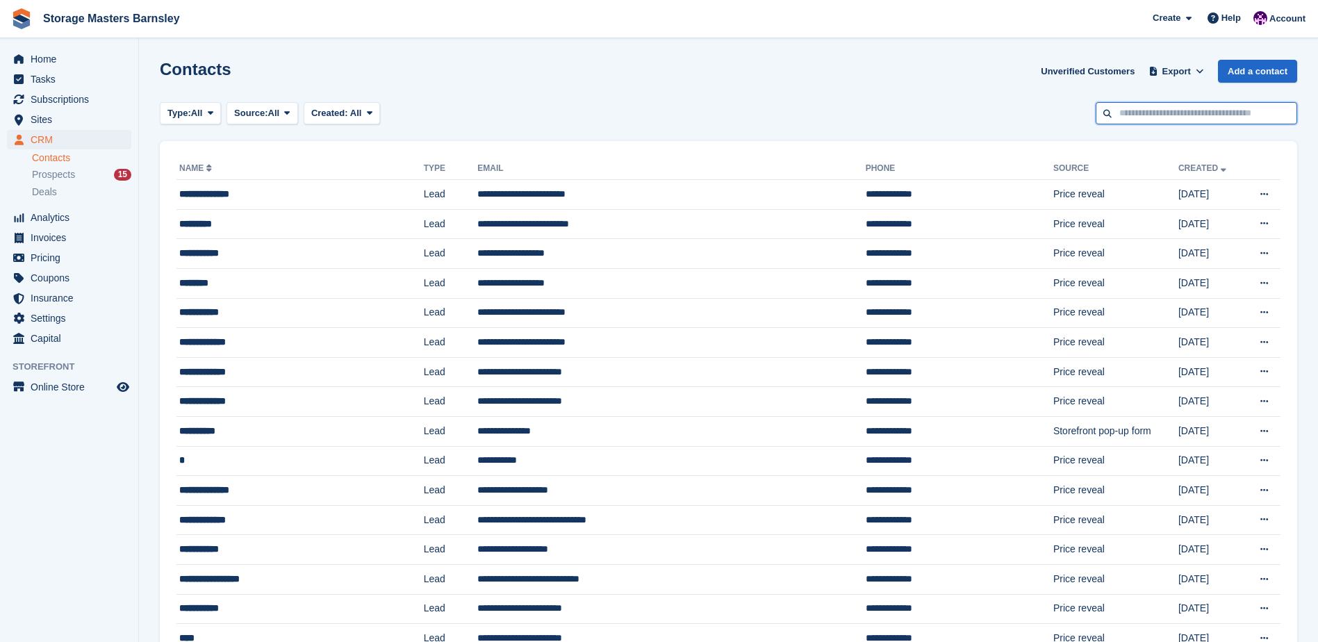
click at [1183, 119] on input "text" at bounding box center [1197, 113] width 202 height 23
type input "****"
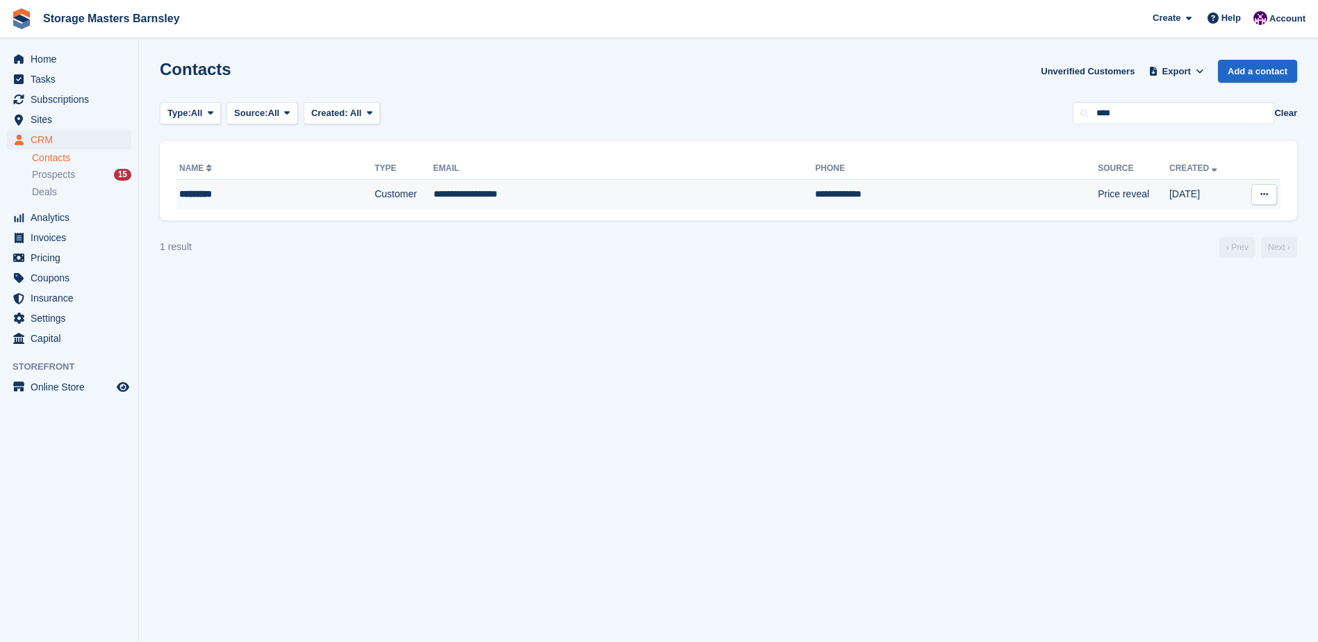
click at [588, 195] on td "**********" at bounding box center [625, 194] width 382 height 29
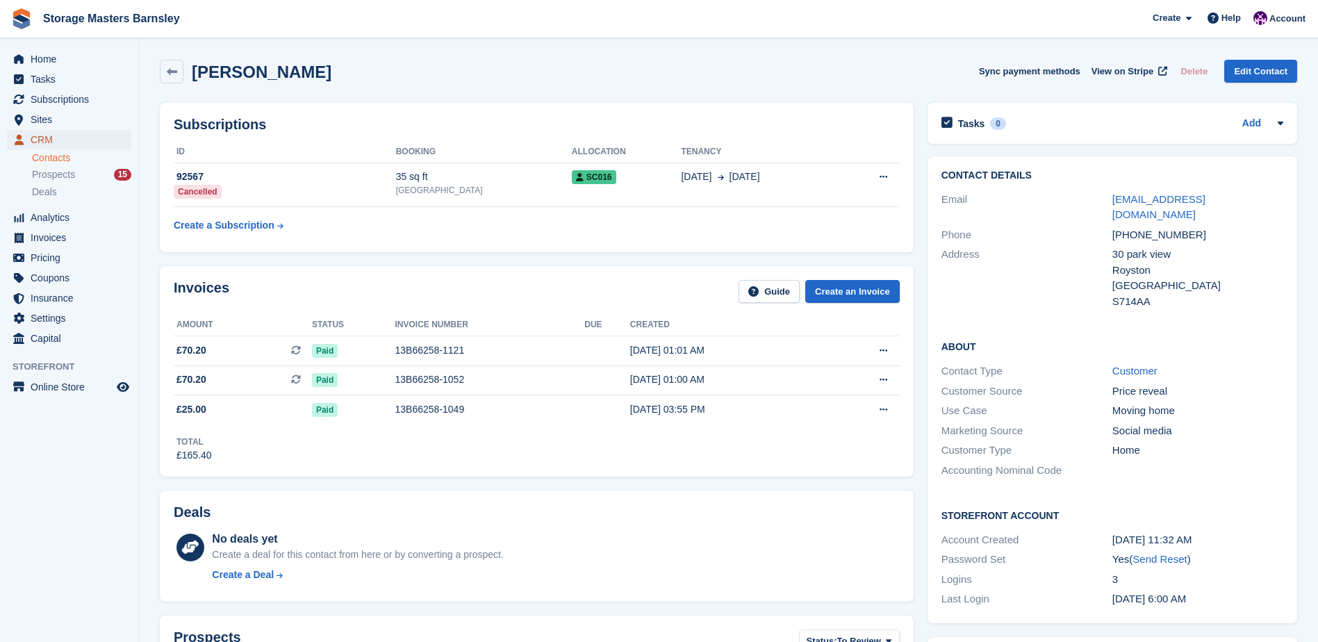
click at [57, 136] on span "CRM" at bounding box center [72, 139] width 83 height 19
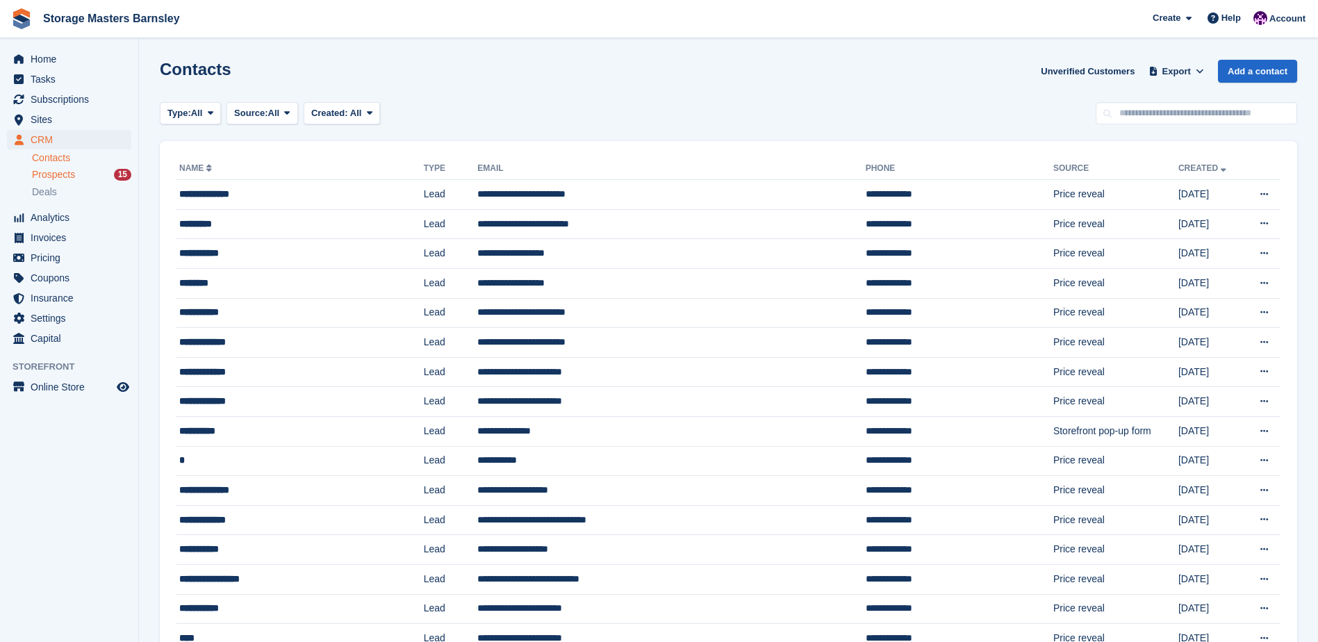
click at [91, 179] on div "Prospects 15" at bounding box center [81, 174] width 99 height 13
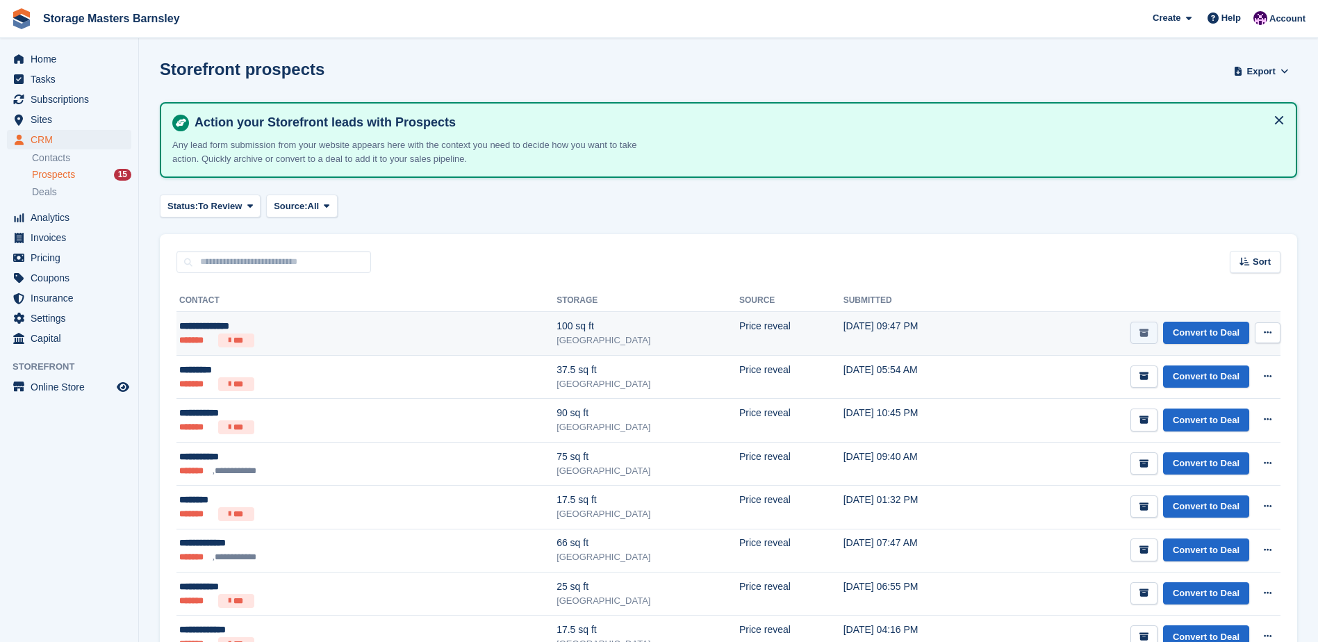
click at [1144, 334] on icon "submit" at bounding box center [1144, 333] width 9 height 9
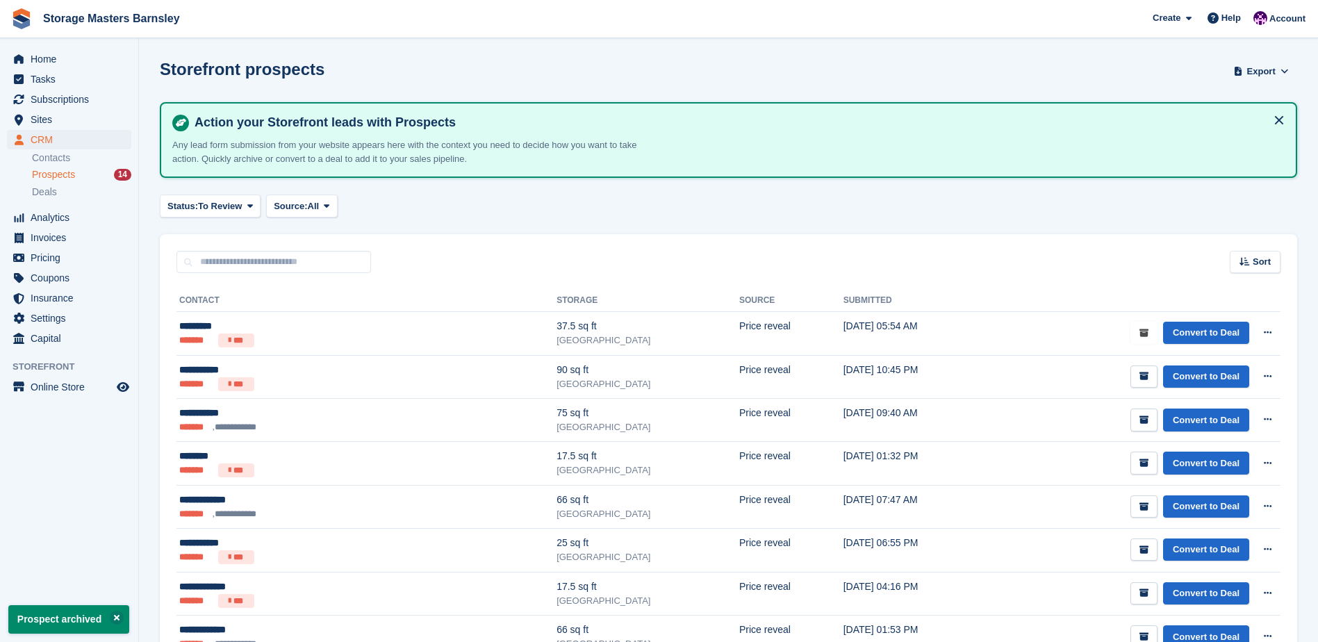
click at [1144, 334] on icon "submit" at bounding box center [1144, 333] width 9 height 9
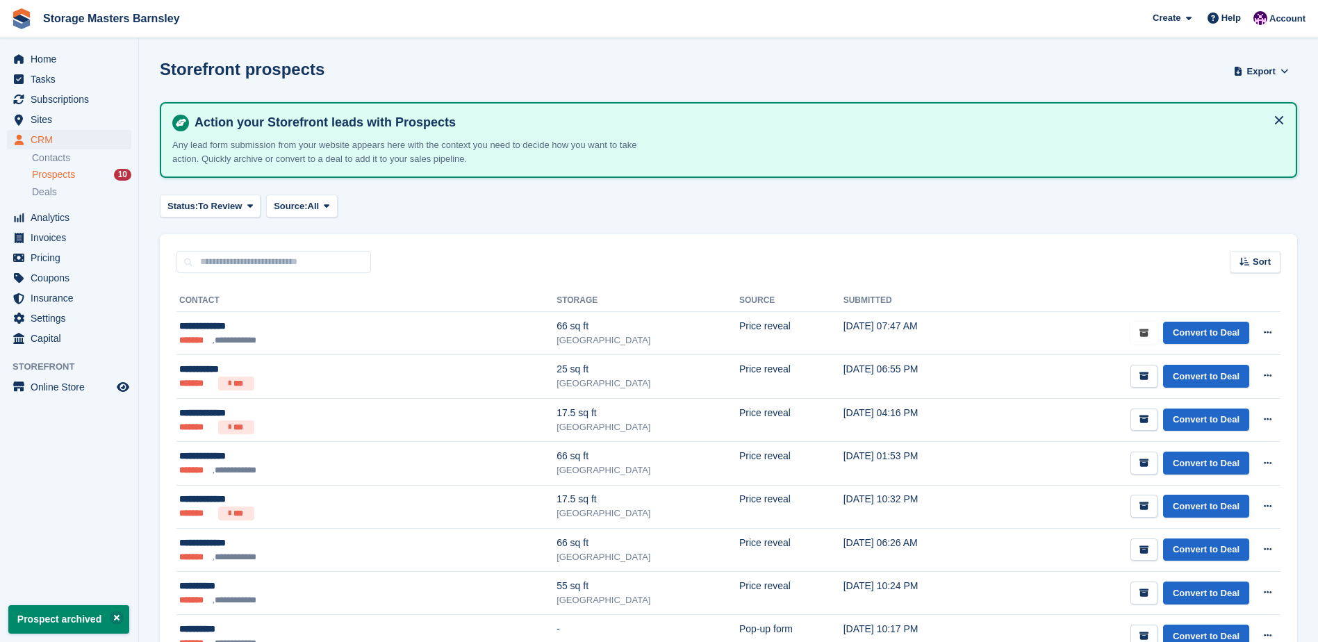
click at [1144, 334] on icon "submit" at bounding box center [1144, 333] width 9 height 9
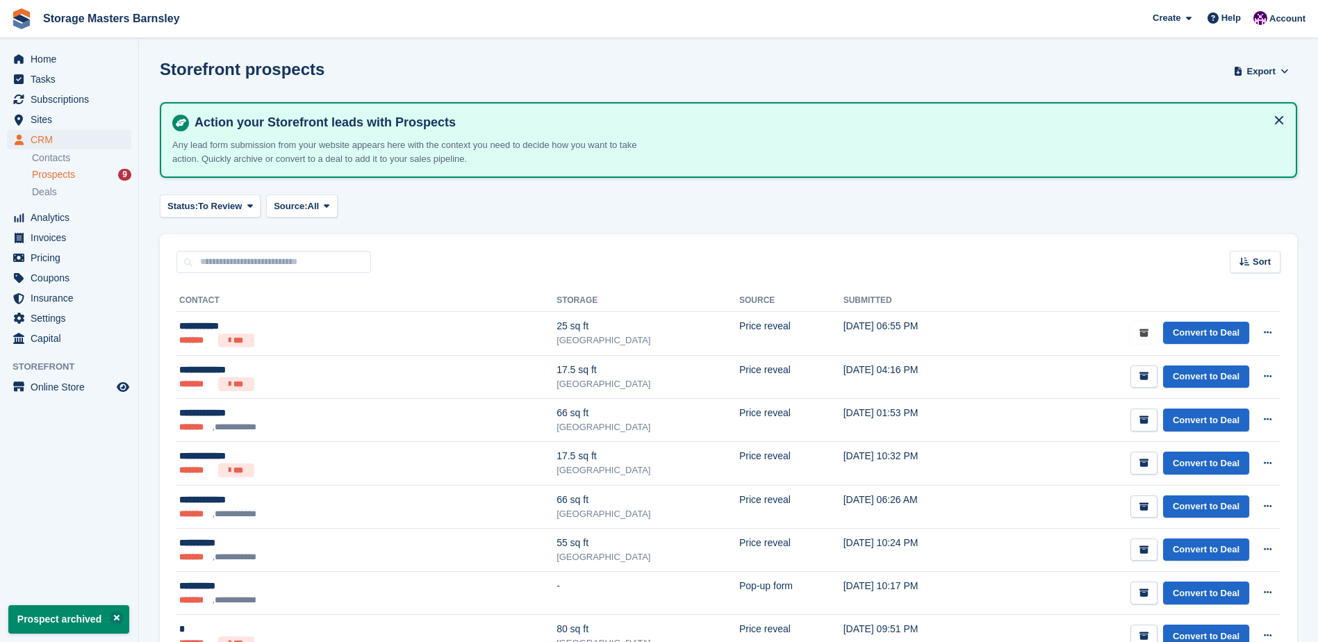
click at [1144, 334] on icon "submit" at bounding box center [1144, 333] width 9 height 9
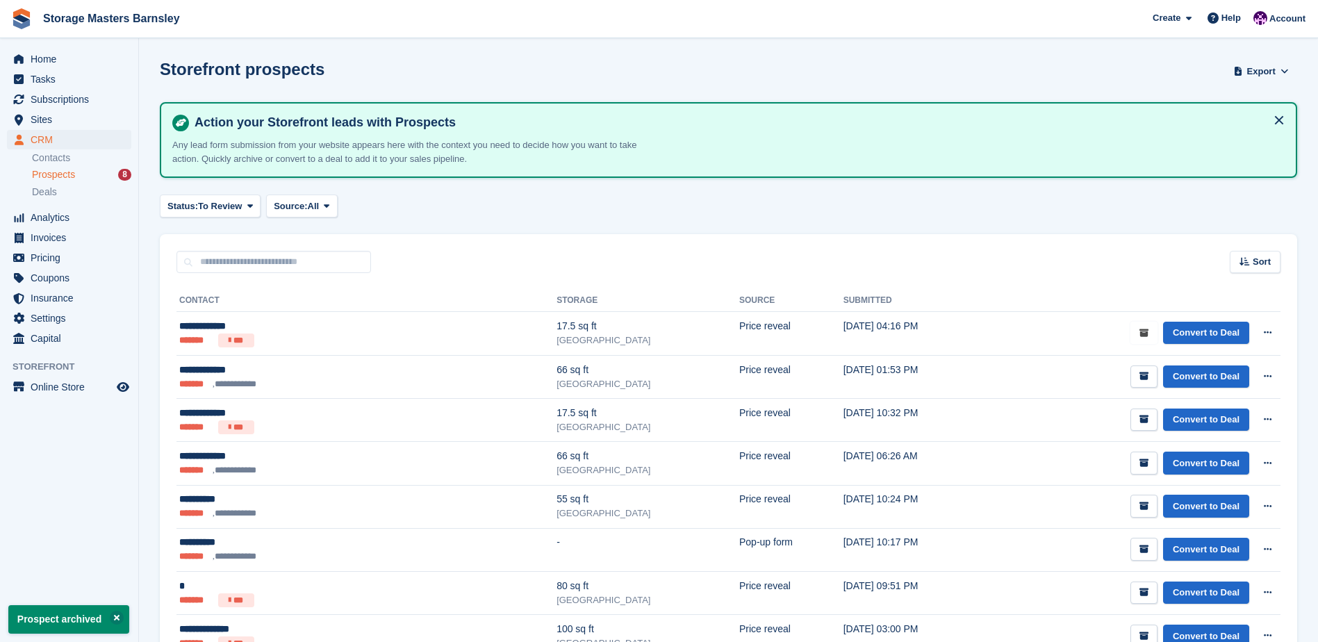
click at [1144, 334] on icon "submit" at bounding box center [1144, 333] width 9 height 9
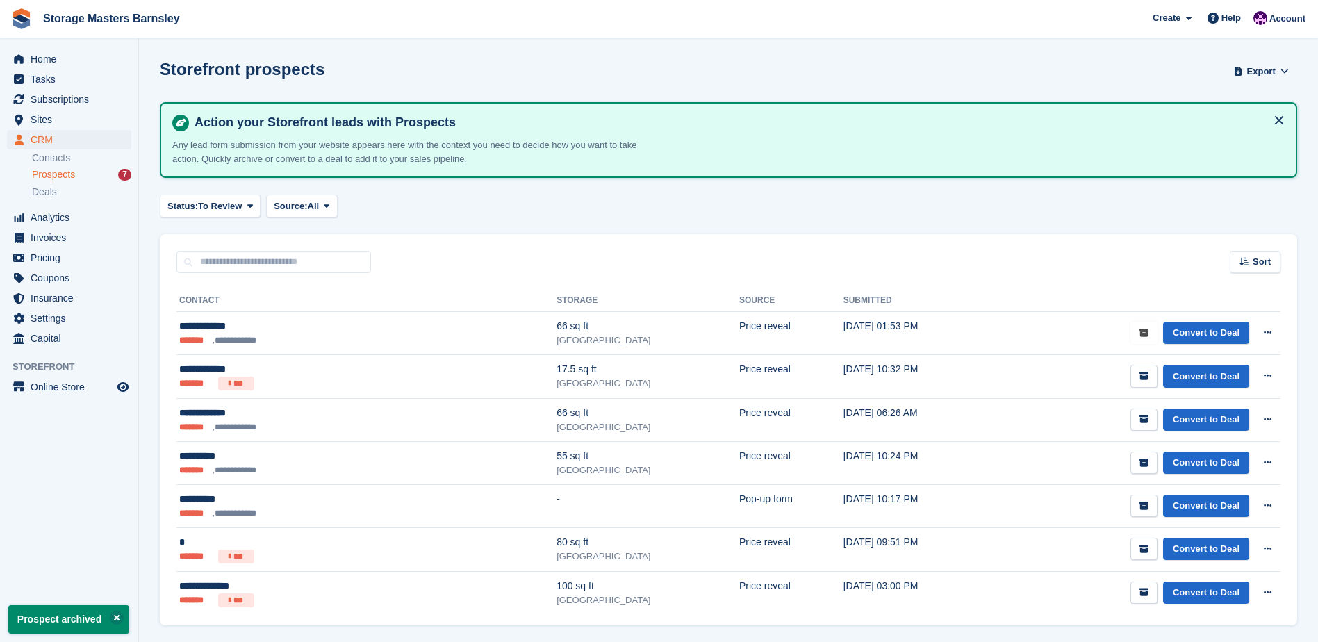
click at [1144, 334] on icon "submit" at bounding box center [1144, 333] width 9 height 9
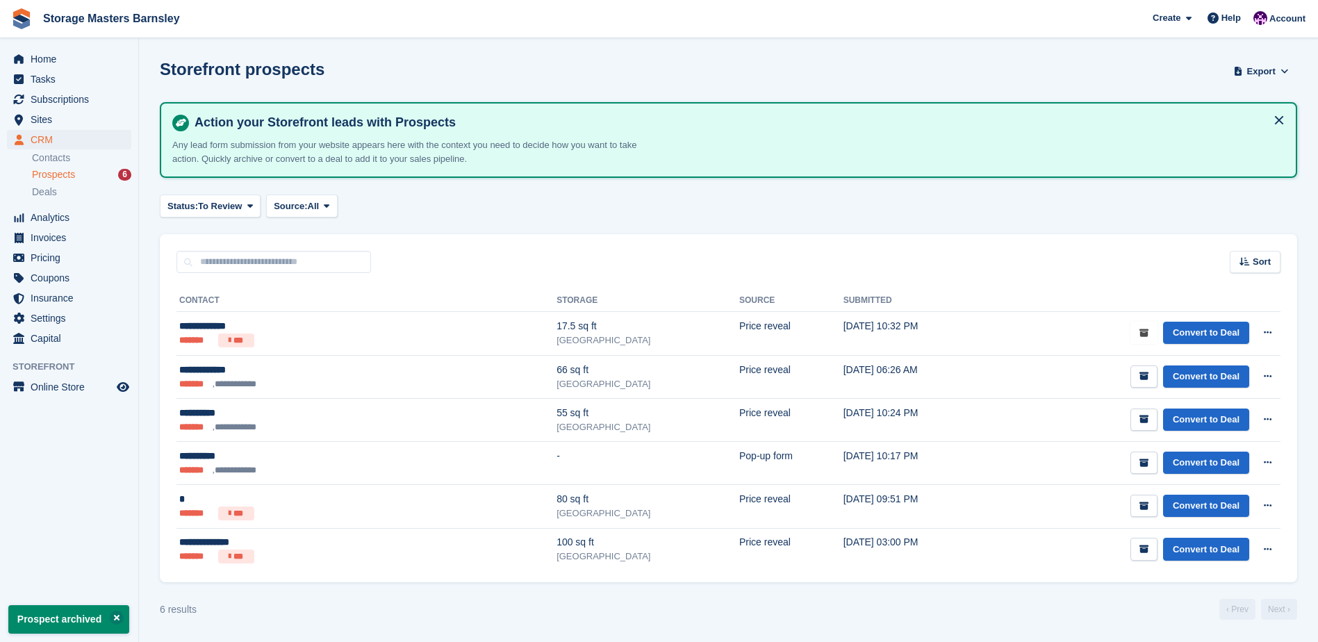
click at [1144, 334] on icon "submit" at bounding box center [1144, 333] width 9 height 9
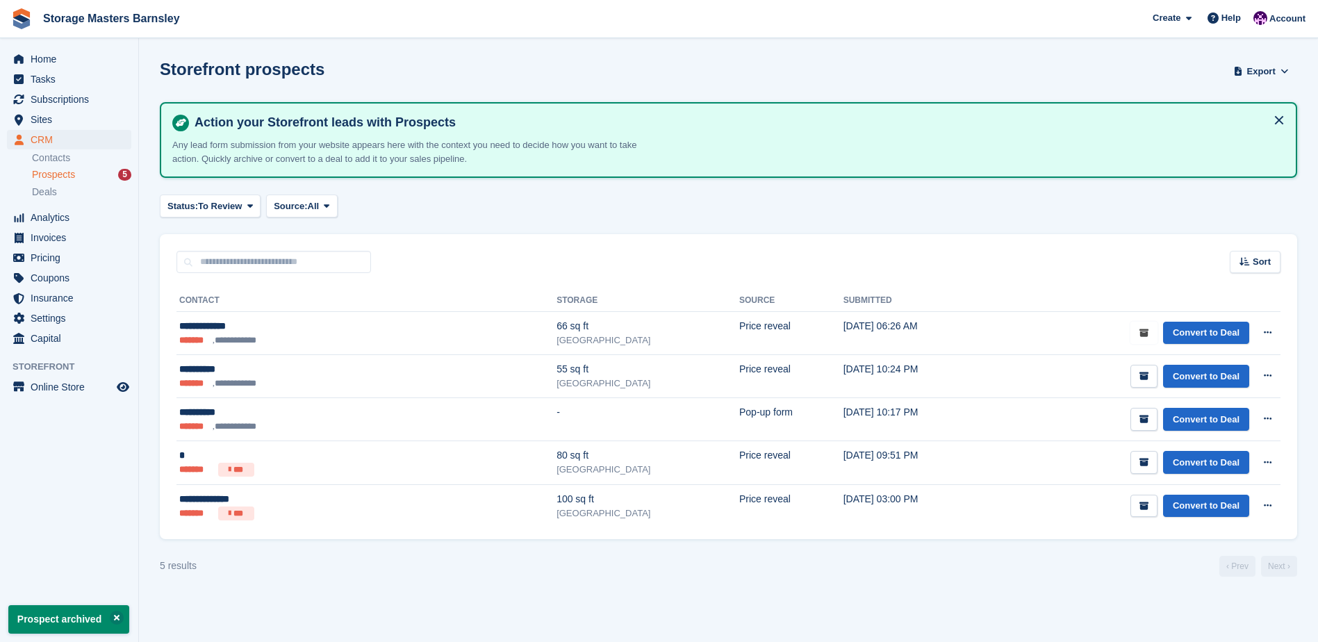
click at [1144, 334] on icon "submit" at bounding box center [1144, 333] width 9 height 9
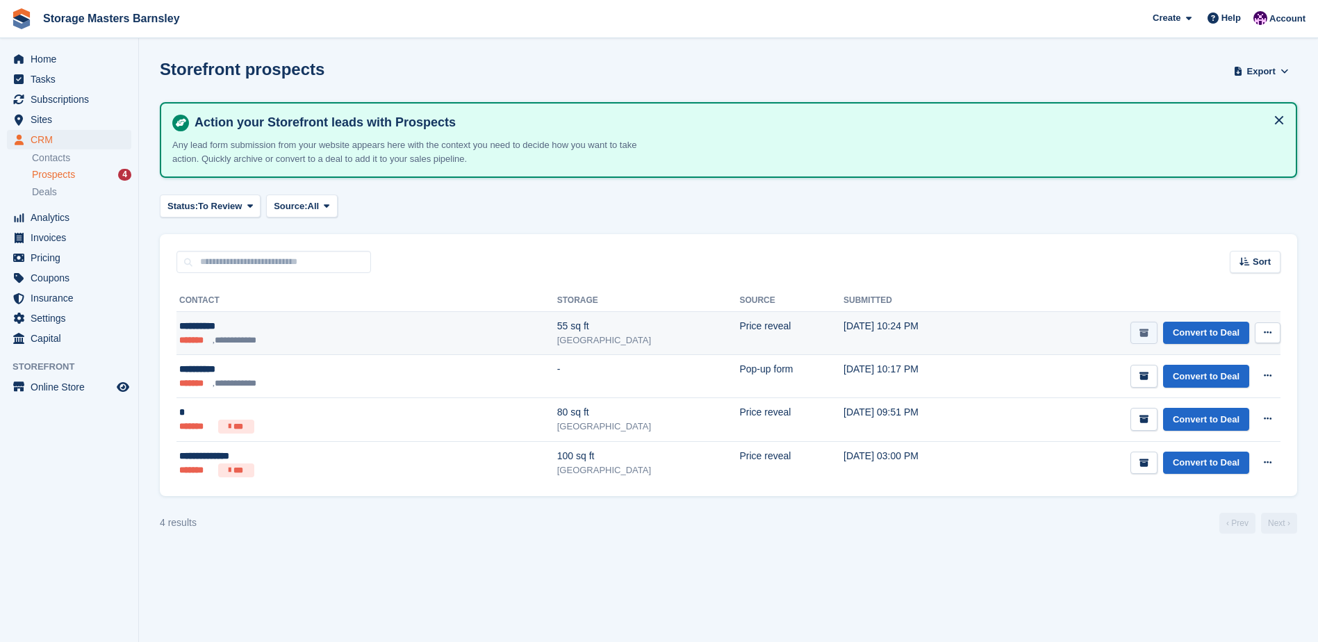
click at [1150, 327] on button "submit" at bounding box center [1144, 333] width 27 height 23
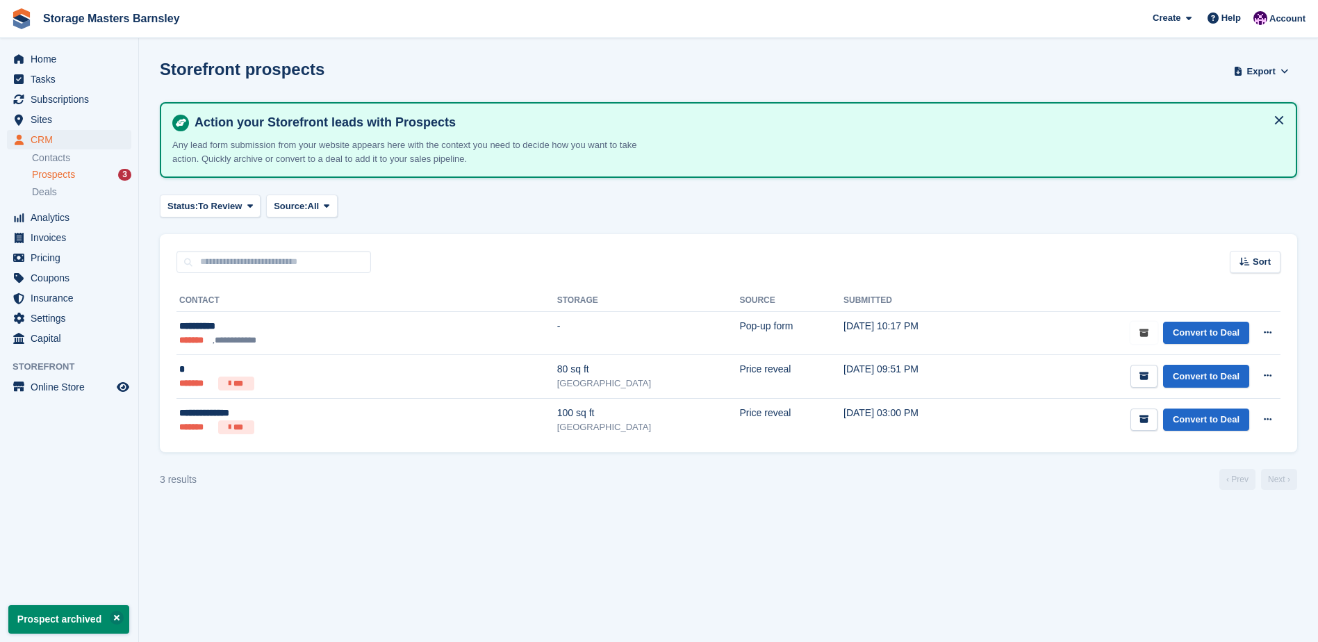
click at [1150, 327] on button "submit" at bounding box center [1144, 333] width 27 height 23
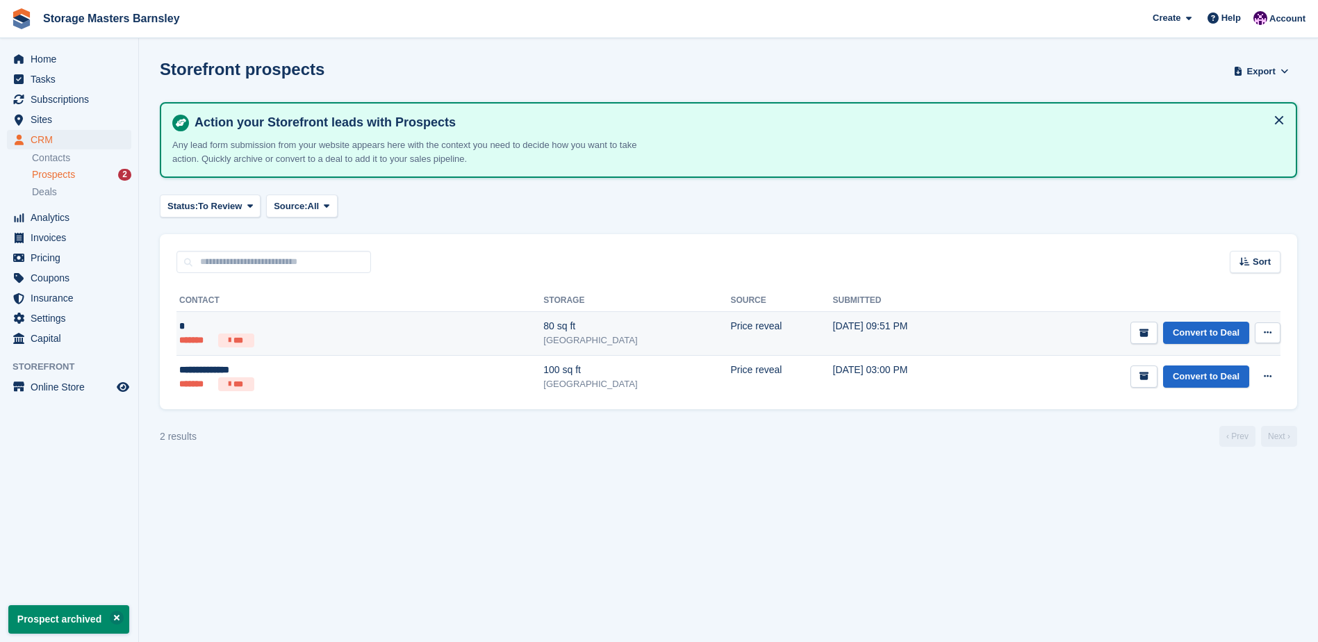
click at [833, 327] on td "[DATE] 09:51 PM" at bounding box center [907, 334] width 149 height 44
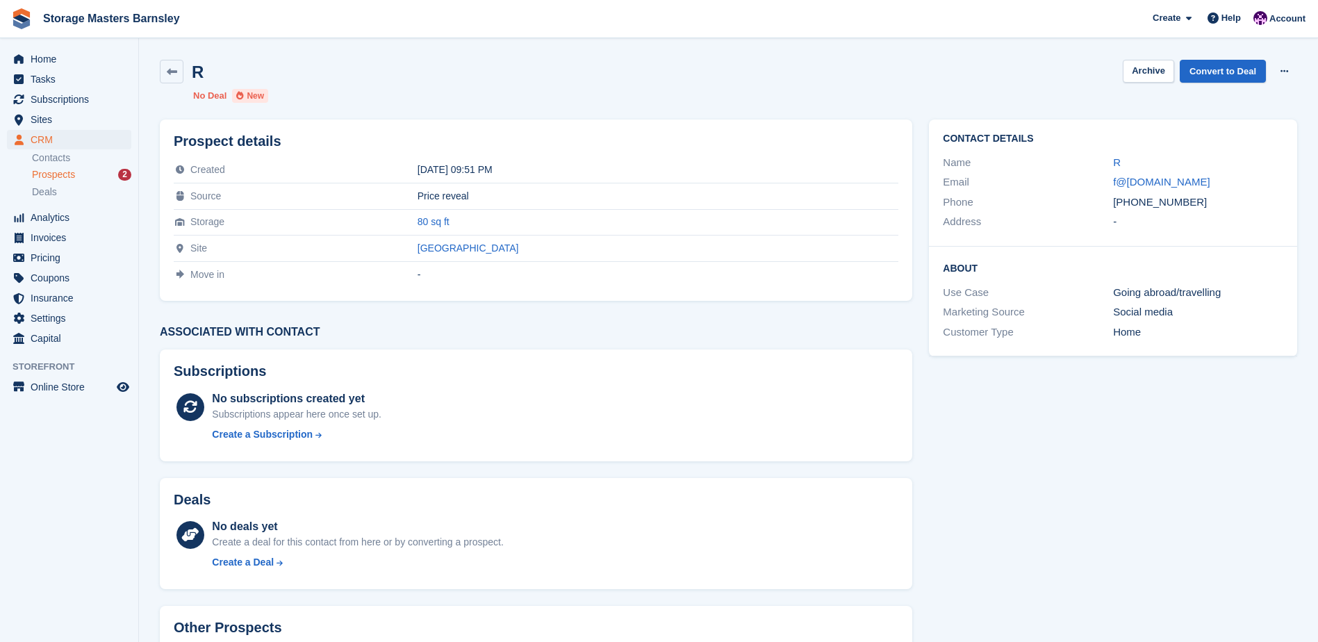
drag, startPoint x: 183, startPoint y: 72, endPoint x: 181, endPoint y: 84, distance: 11.9
click at [183, 72] on link at bounding box center [172, 72] width 24 height 24
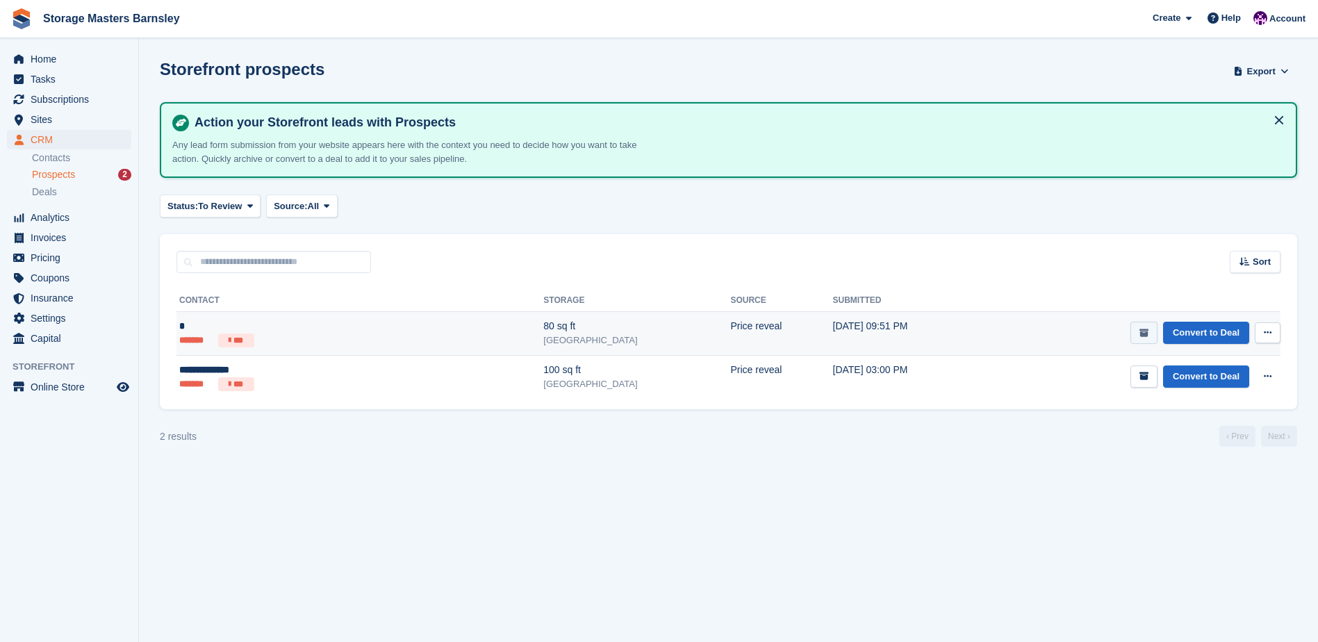
click at [1145, 330] on icon "submit" at bounding box center [1144, 333] width 9 height 9
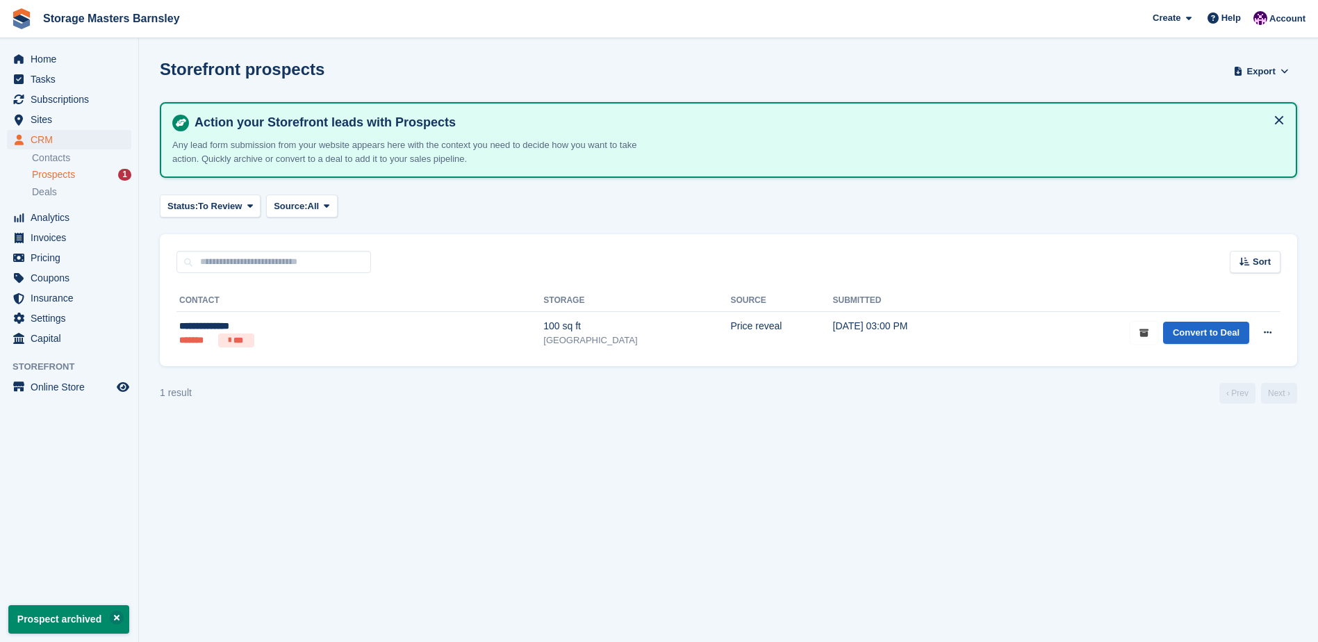
click at [1145, 330] on icon "submit" at bounding box center [1144, 333] width 9 height 9
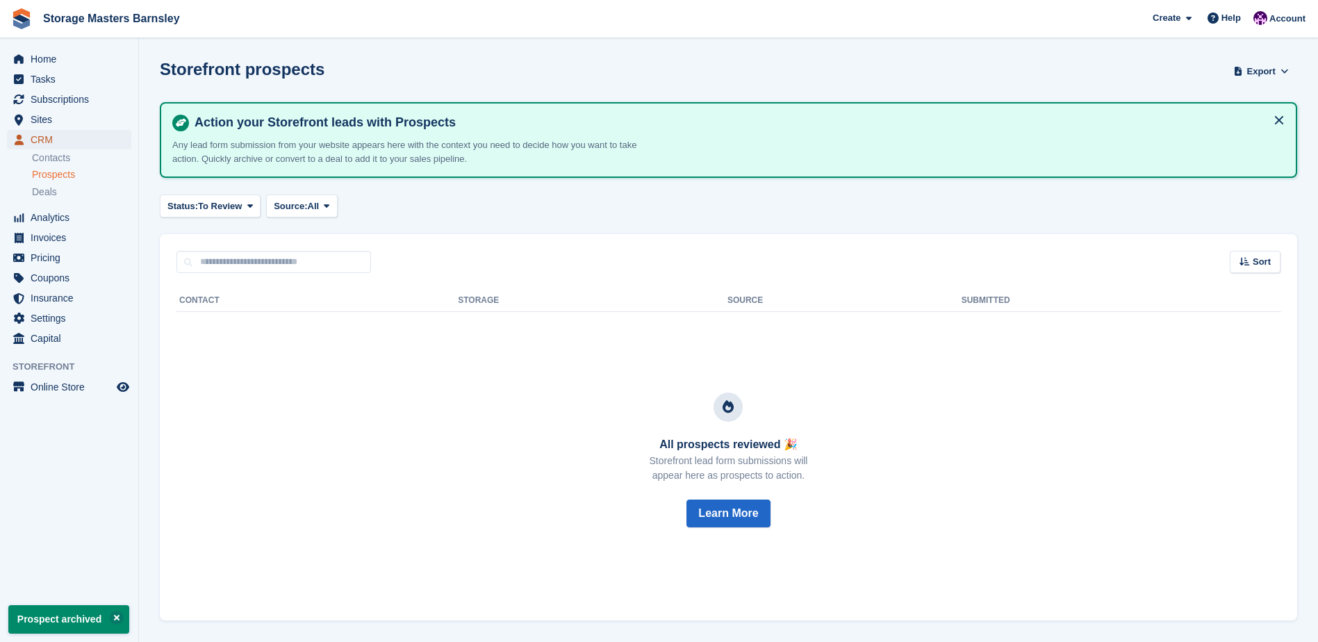
click at [77, 133] on span "CRM" at bounding box center [72, 139] width 83 height 19
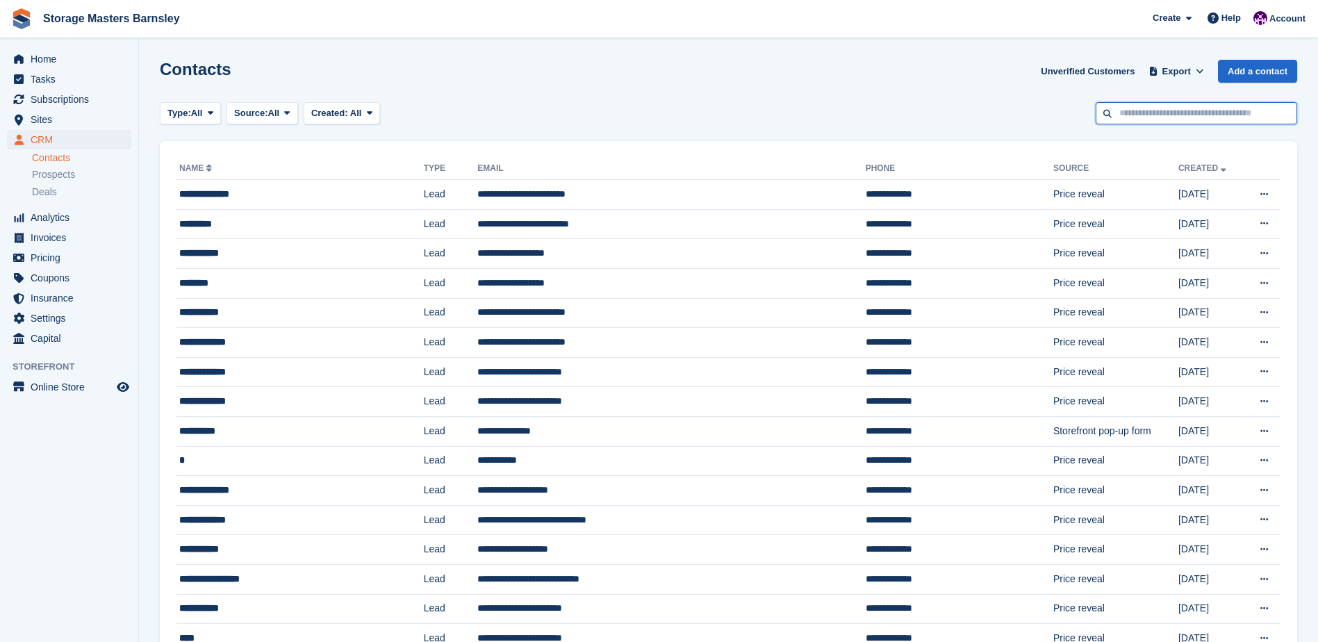
click at [1151, 109] on input "text" at bounding box center [1197, 113] width 202 height 23
type input "****"
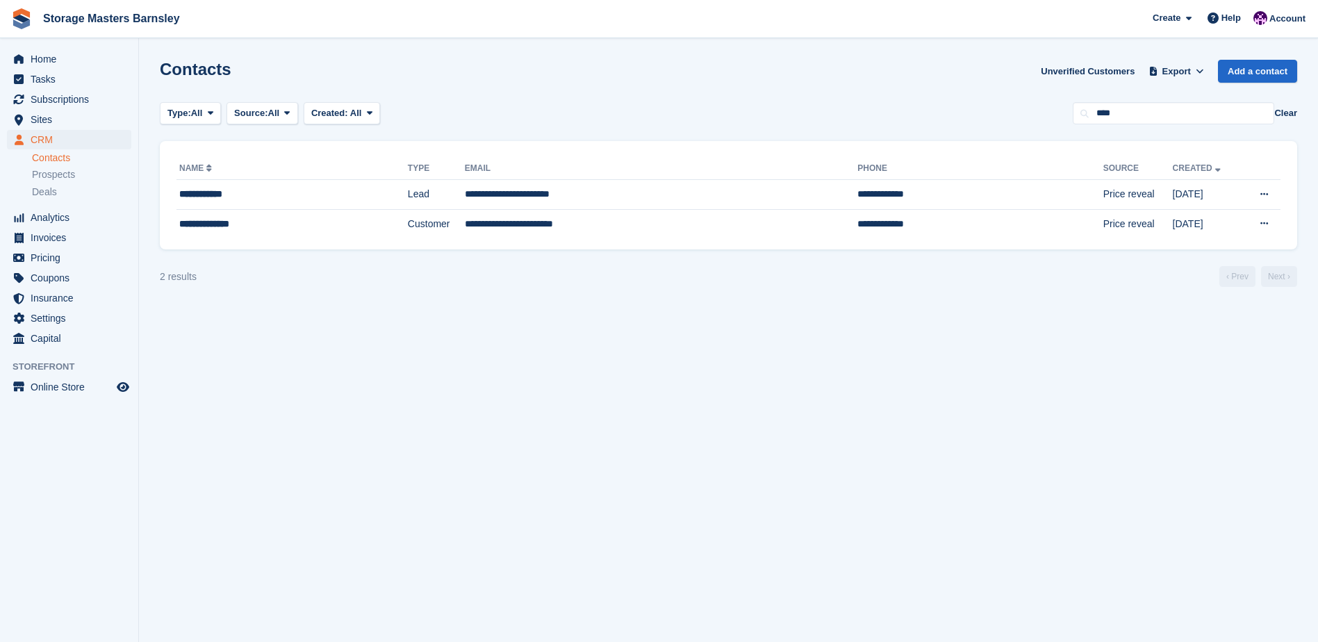
click at [1290, 108] on button "Clear" at bounding box center [1286, 113] width 23 height 14
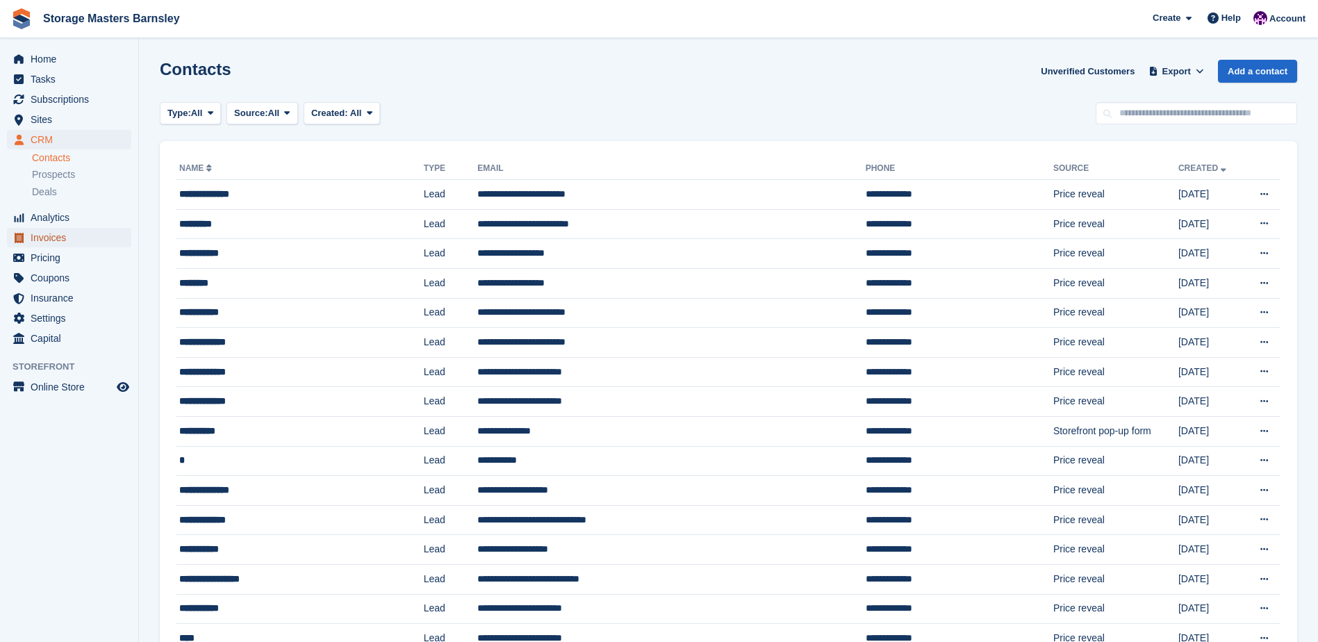
click at [58, 241] on span "Invoices" at bounding box center [72, 237] width 83 height 19
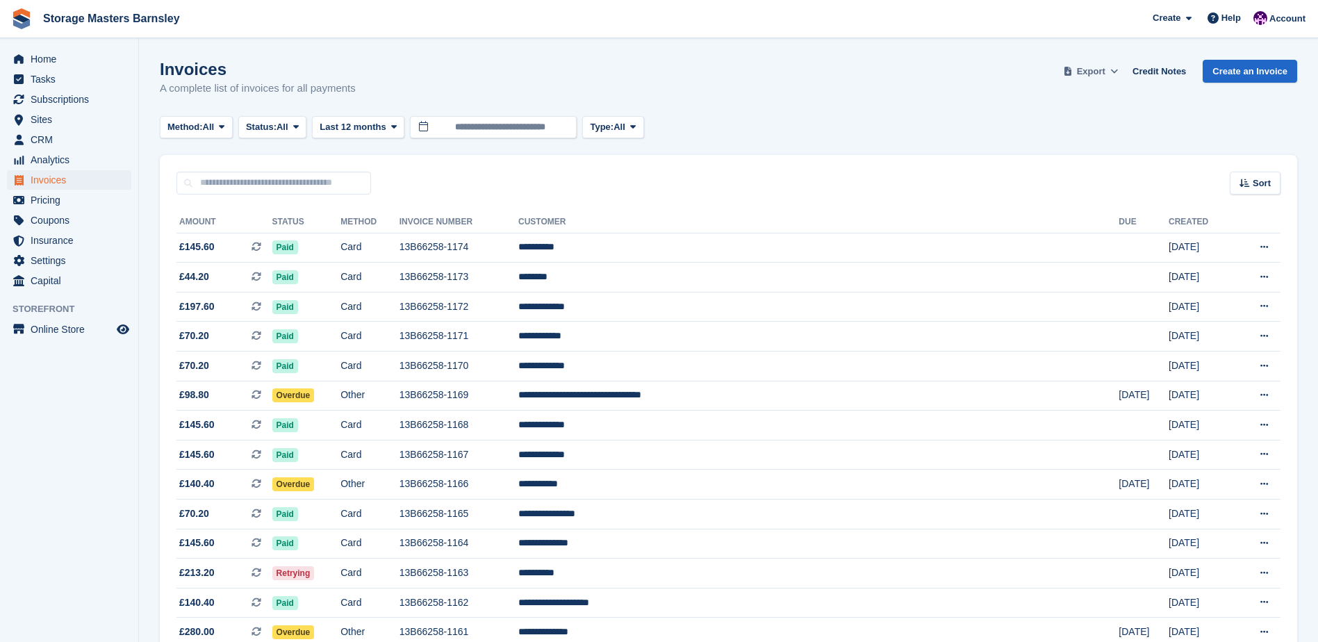
click at [1106, 67] on span "Export" at bounding box center [1091, 72] width 28 height 14
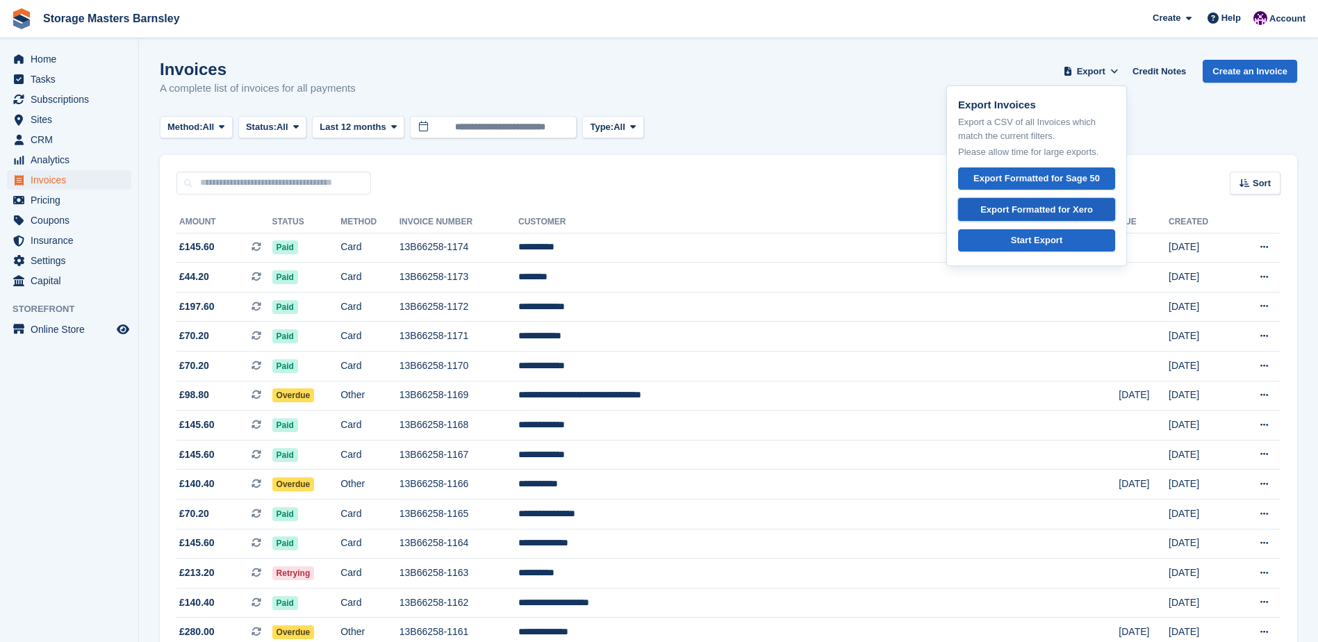
click at [1080, 213] on div "Export Formatted for Xero" at bounding box center [1037, 210] width 113 height 14
click at [38, 137] on span "CRM" at bounding box center [72, 139] width 83 height 19
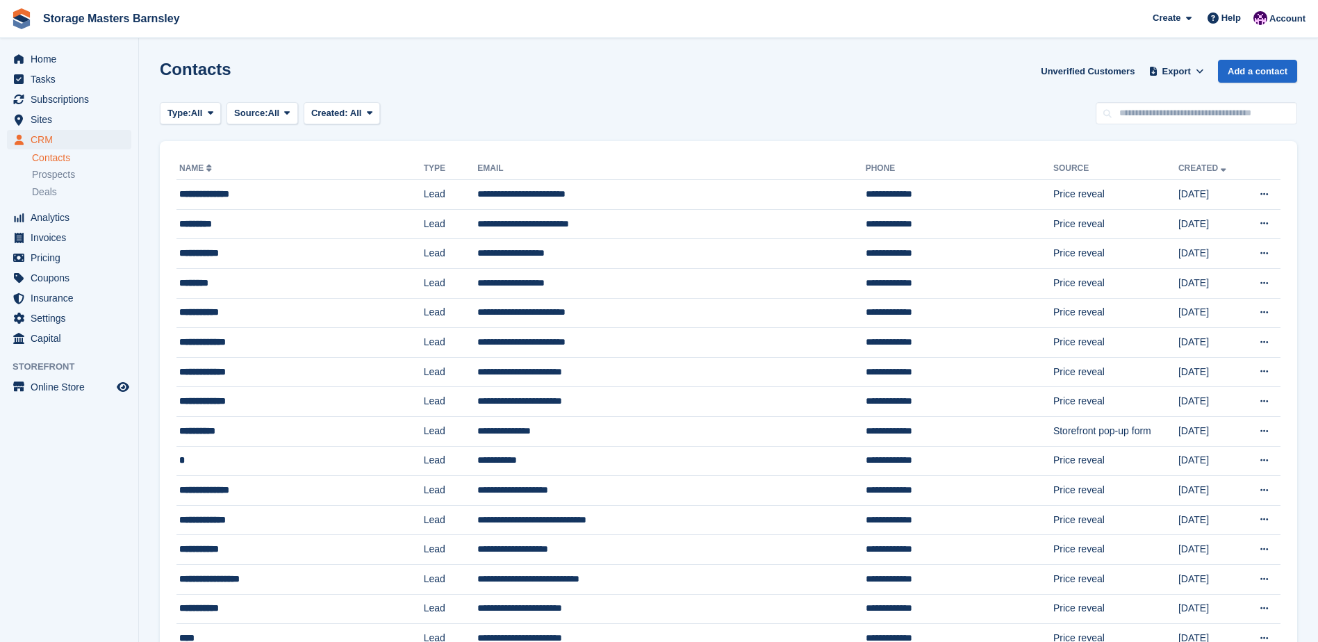
click at [654, 65] on div "Contacts Unverified Customers Export Export Contacts Export a CSV of all Contac…" at bounding box center [729, 80] width 1138 height 40
